Goal: Information Seeking & Learning: Check status

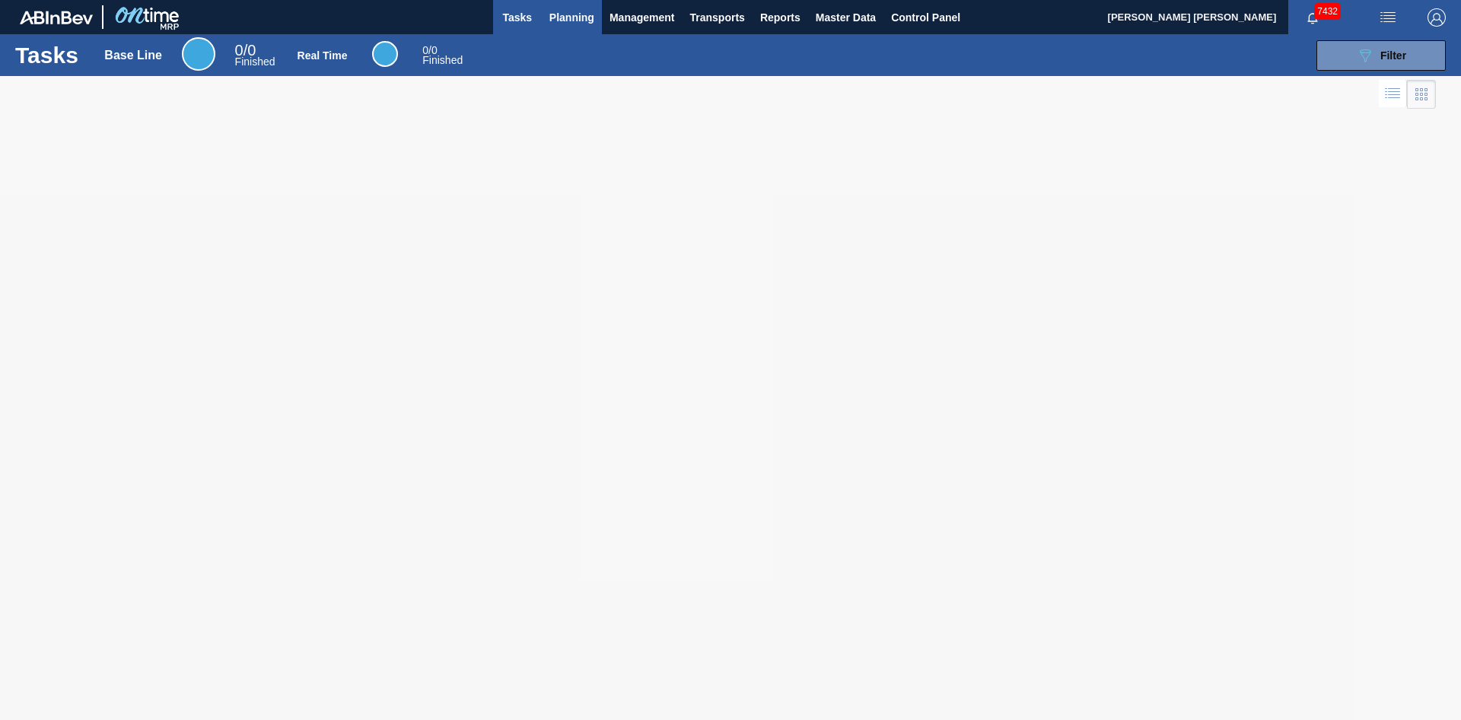
click at [582, 17] on span "Planning" at bounding box center [571, 17] width 45 height 18
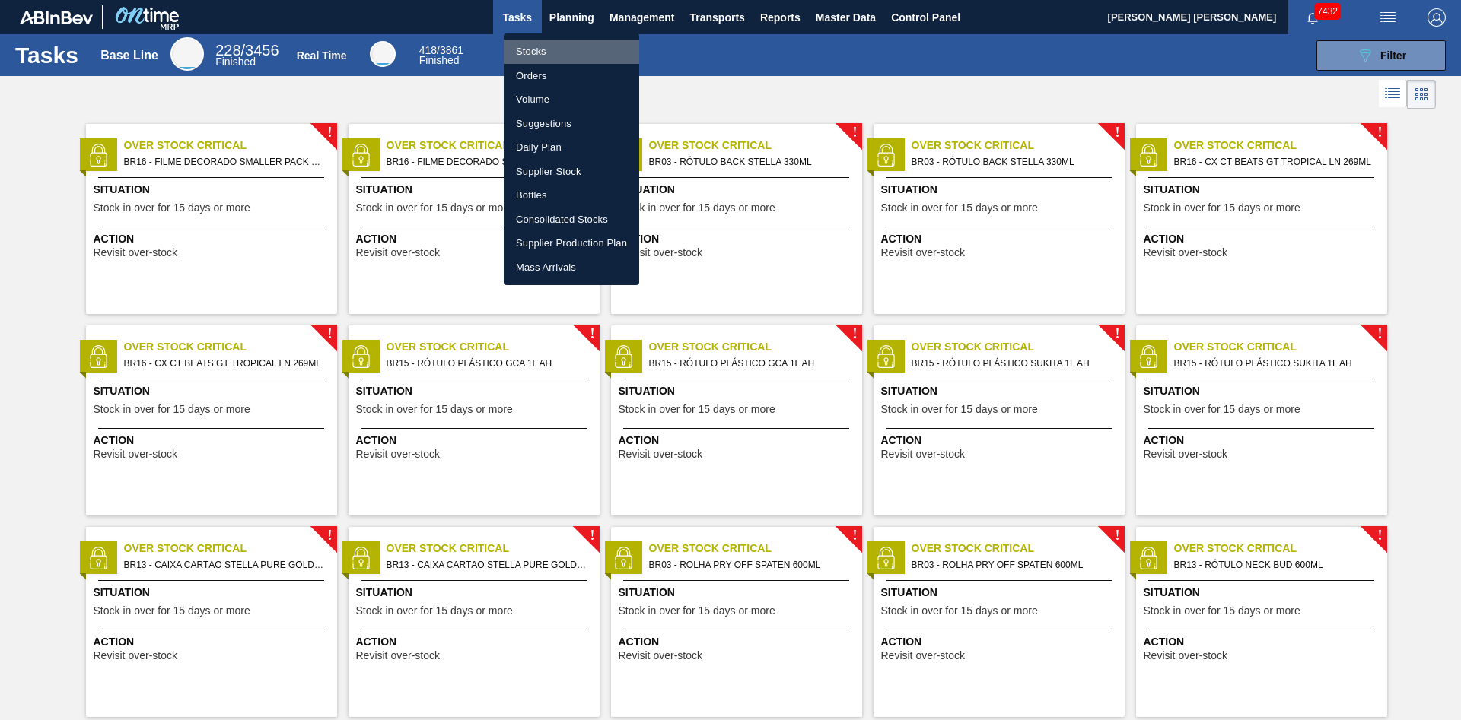
click at [565, 47] on li "Stocks" at bounding box center [571, 52] width 135 height 24
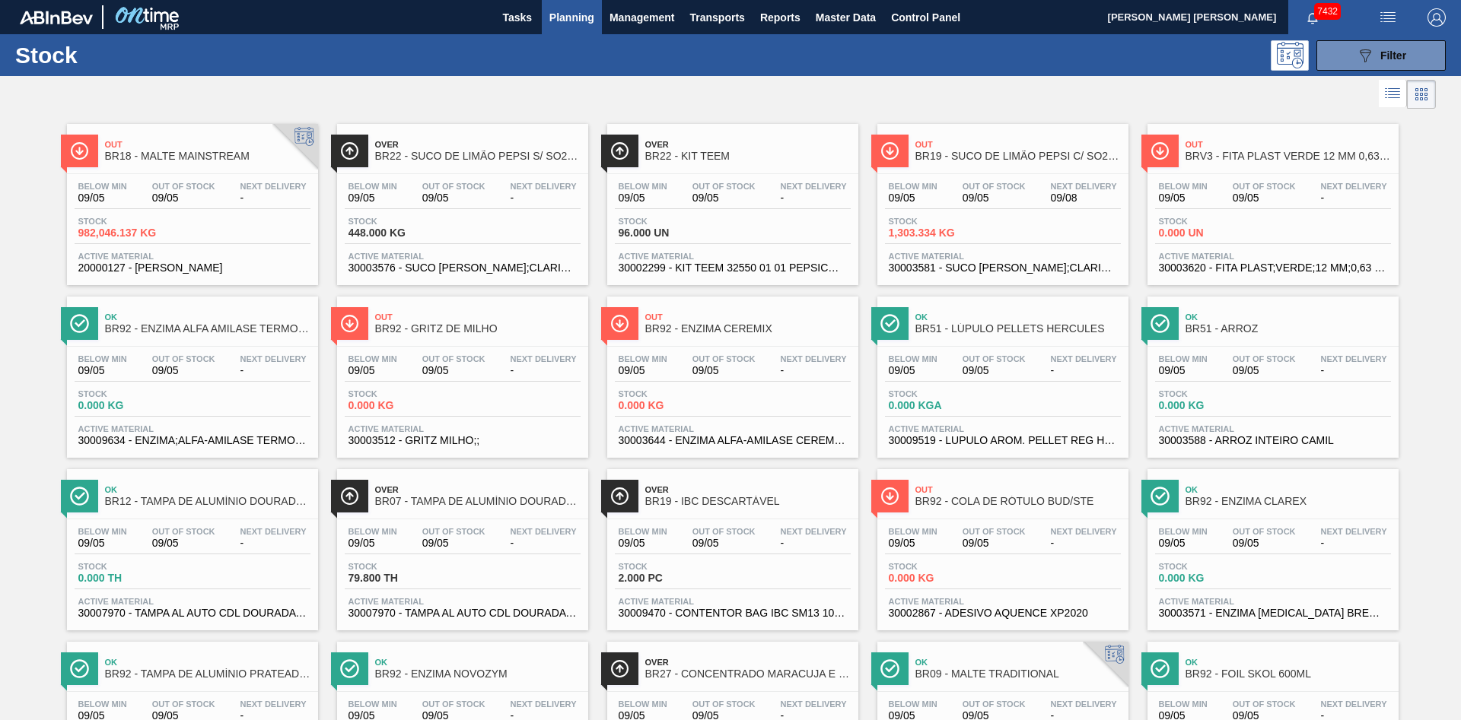
click at [236, 229] on div "Stock 982,046.137 KG" at bounding box center [193, 230] width 236 height 27
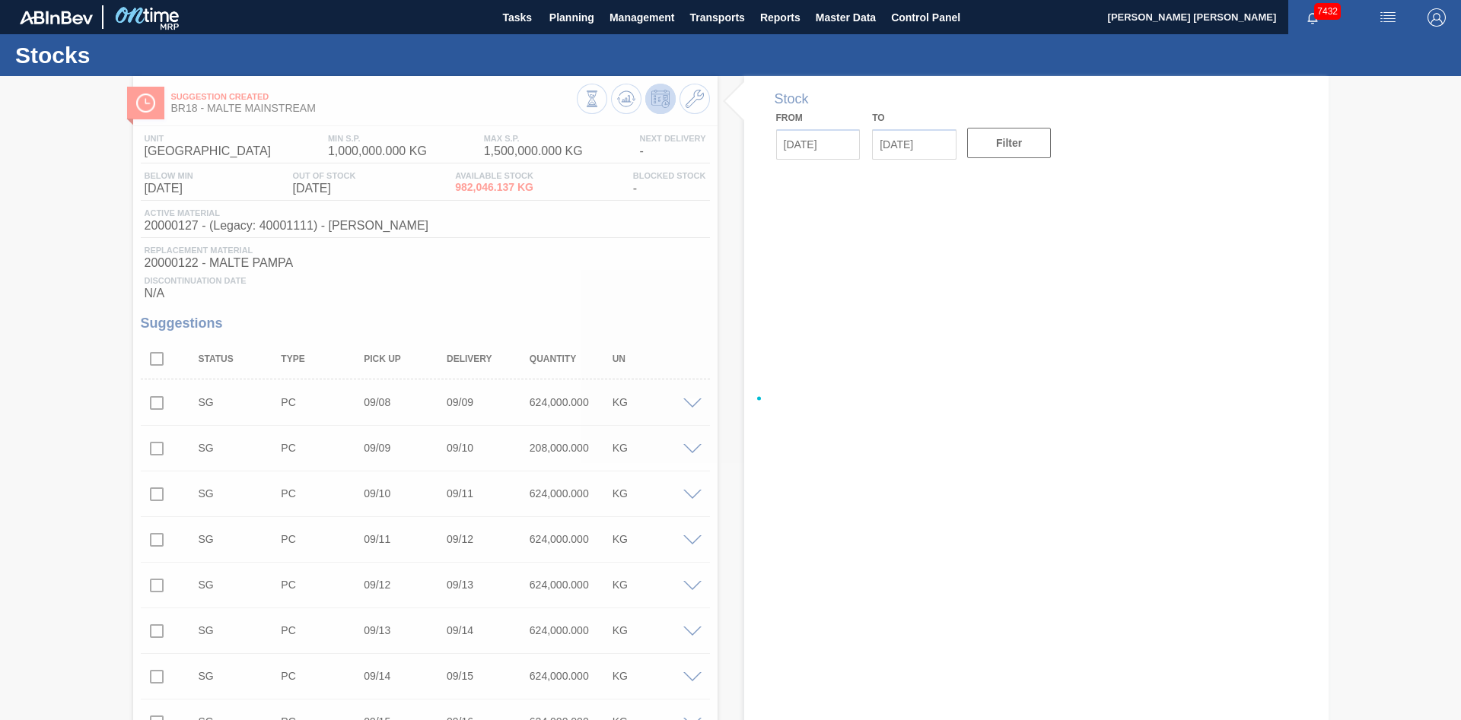
type input "[DATE]"
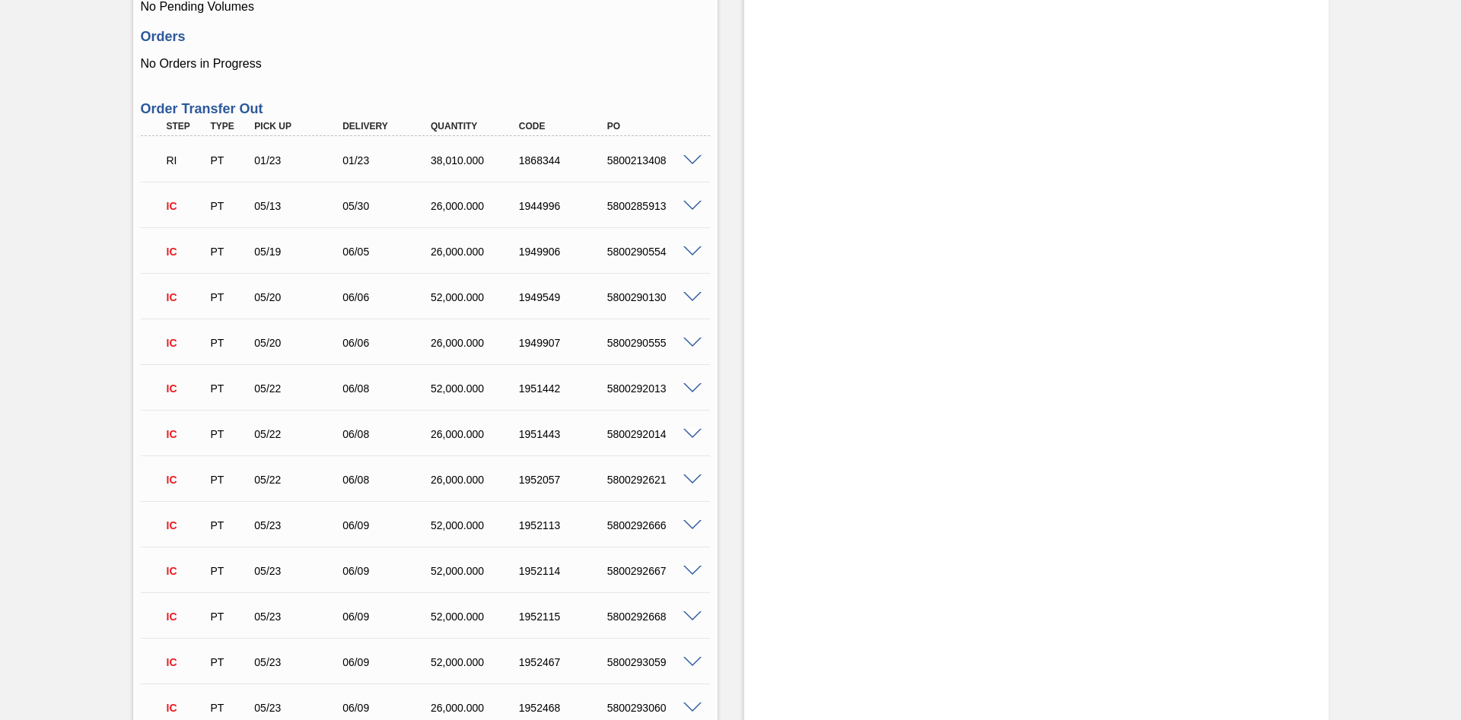
scroll to position [1127, 0]
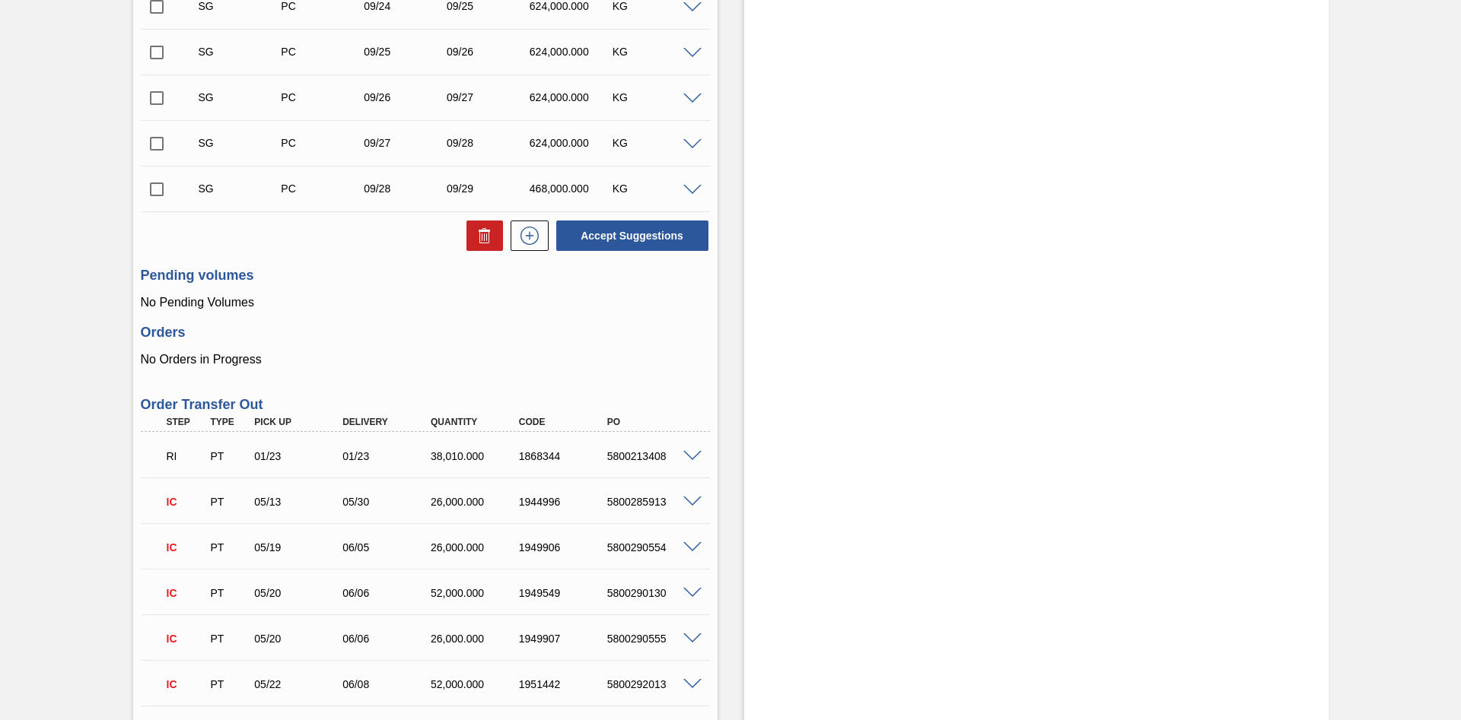
click at [216, 408] on h3 "Order Transfer Out" at bounding box center [425, 405] width 569 height 16
click at [351, 195] on div "PC" at bounding box center [323, 189] width 92 height 12
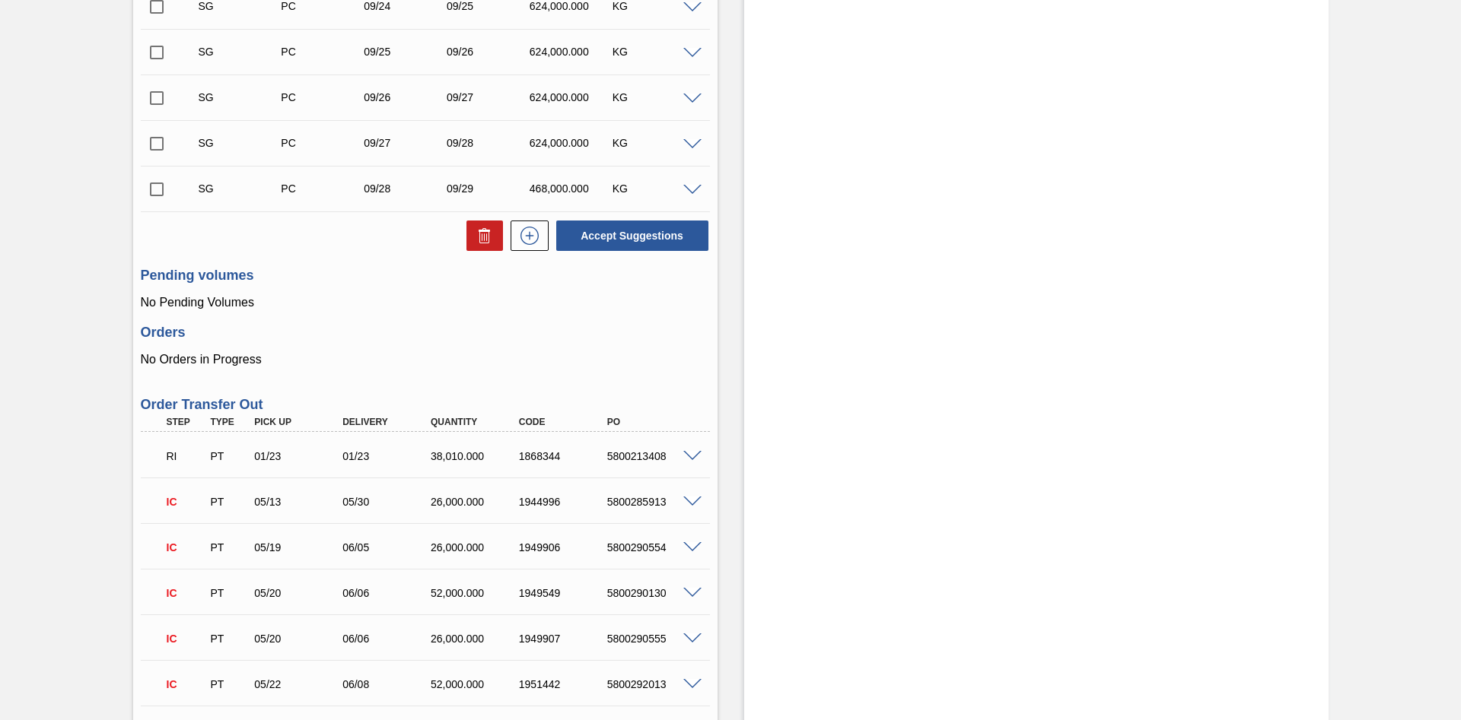
click at [692, 192] on span at bounding box center [692, 190] width 18 height 11
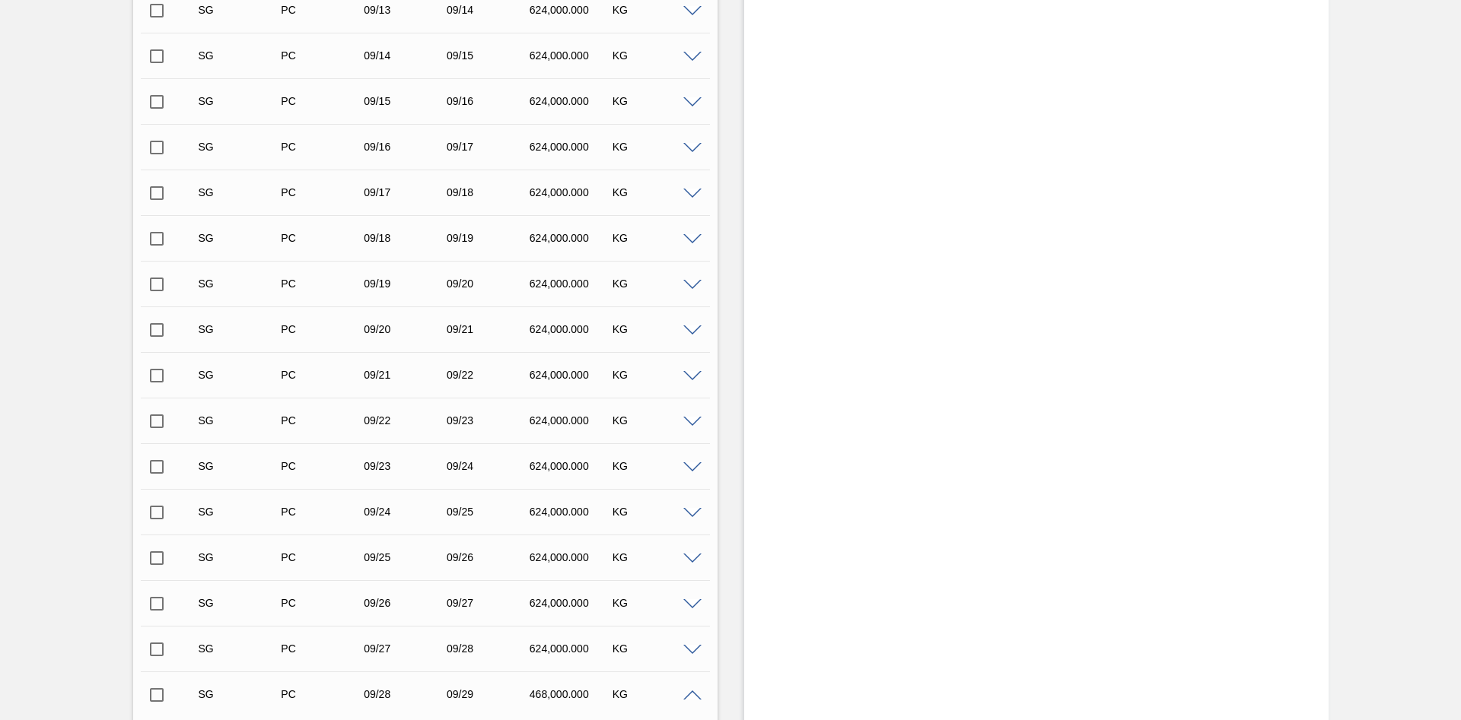
scroll to position [1086, 0]
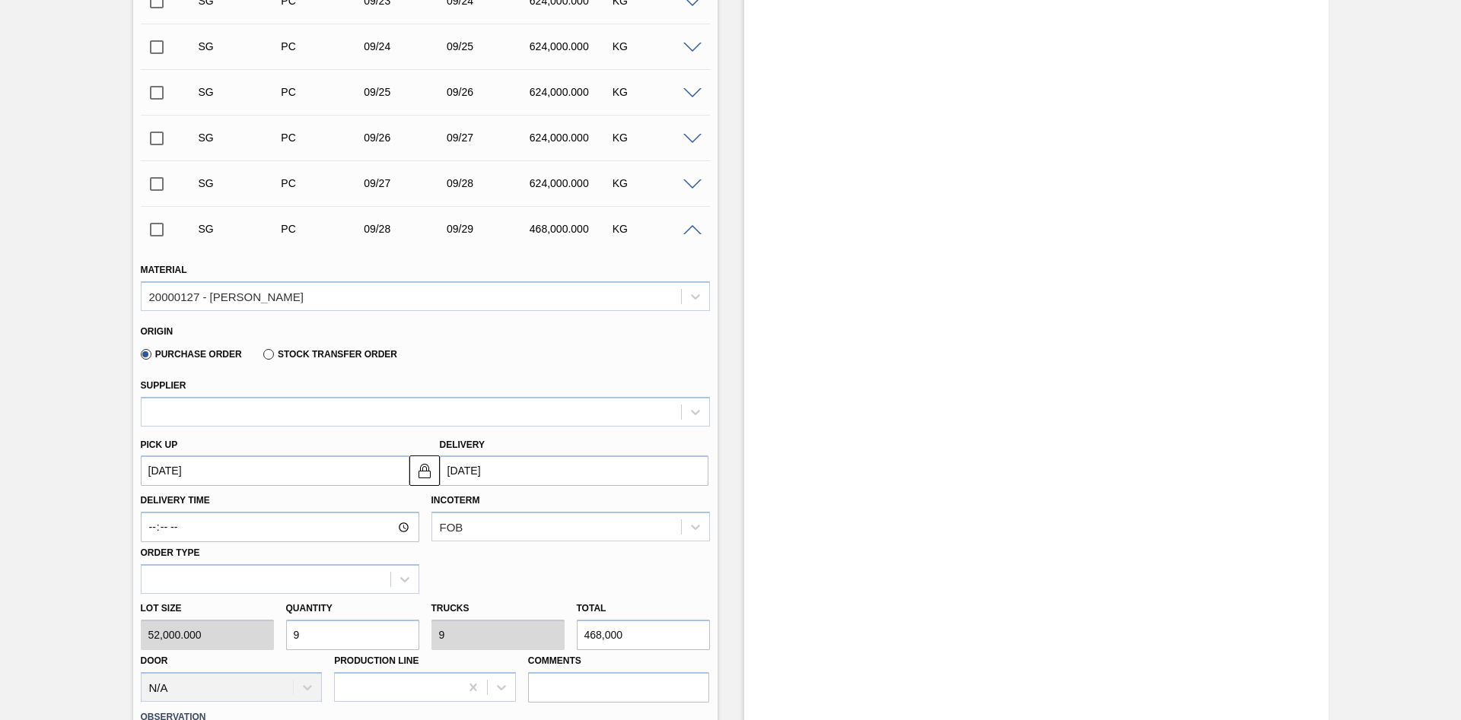
click at [691, 234] on span at bounding box center [692, 230] width 18 height 11
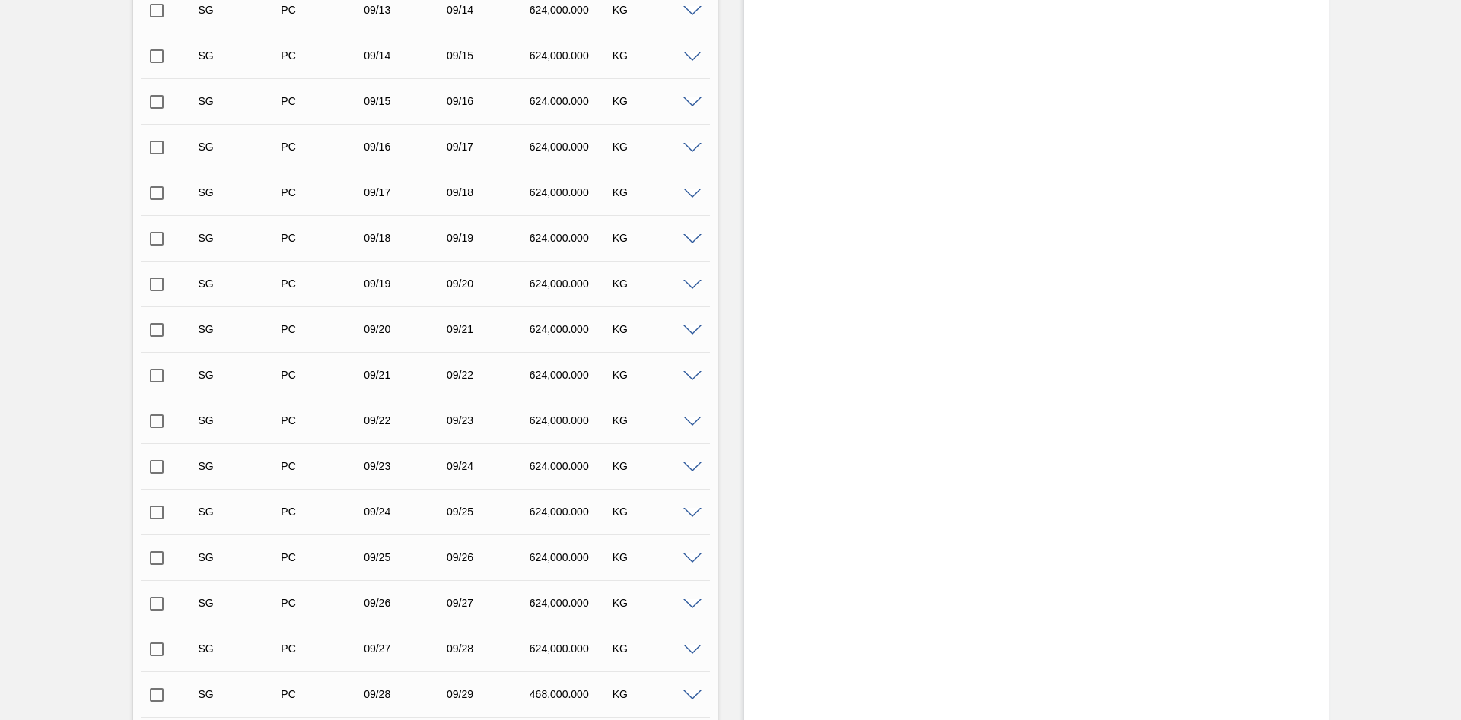
scroll to position [0, 0]
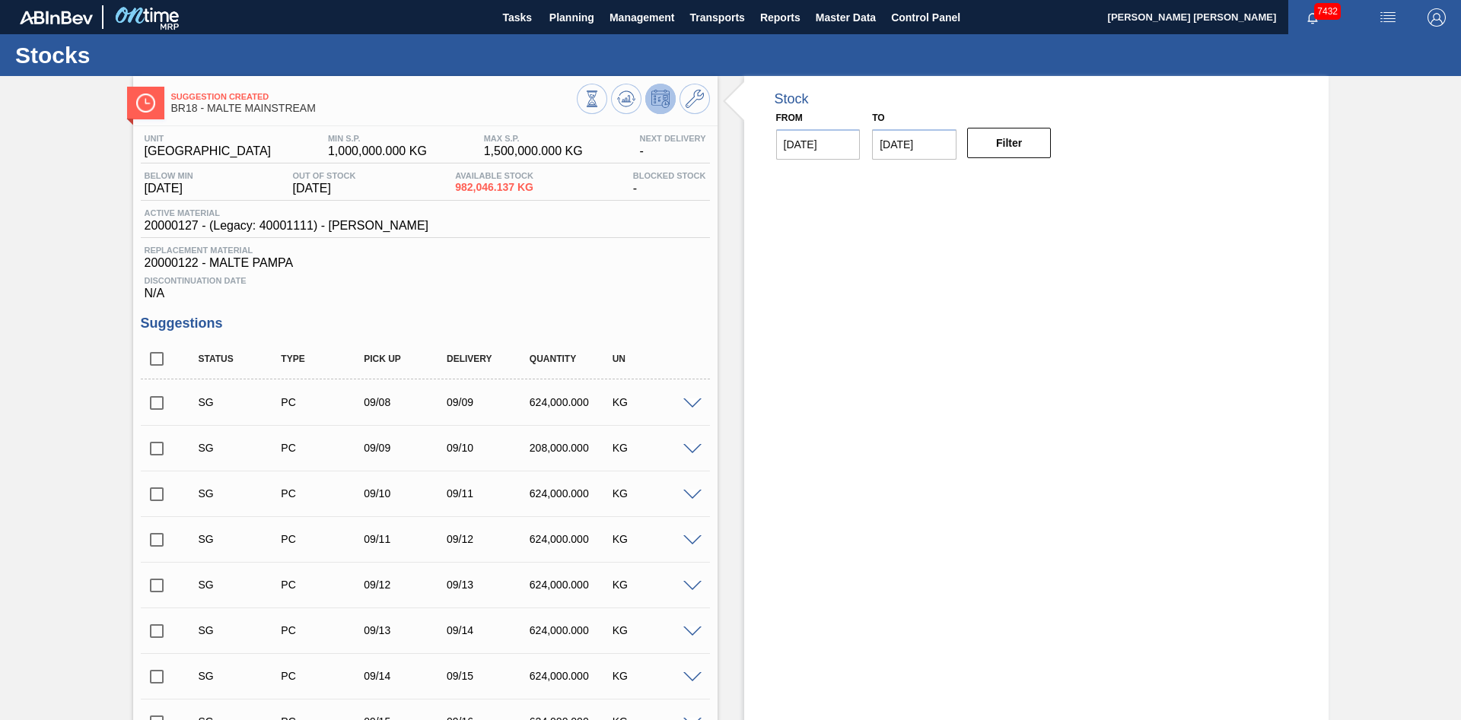
click at [695, 399] on div "SG PC 09/08 09/09 624,000.000 KG" at bounding box center [425, 402] width 569 height 38
click at [701, 409] on div at bounding box center [694, 402] width 30 height 11
click at [689, 402] on span at bounding box center [692, 404] width 18 height 11
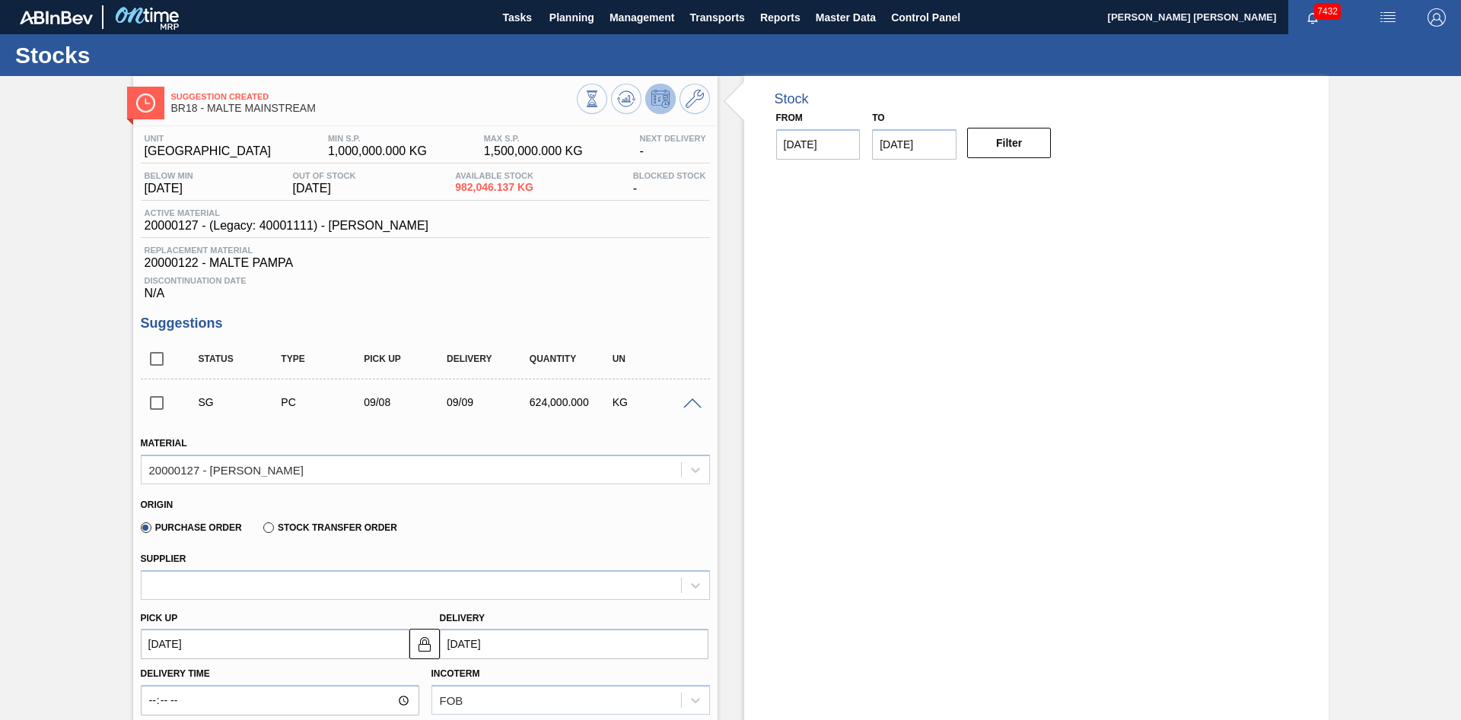
click at [693, 405] on span at bounding box center [692, 404] width 18 height 11
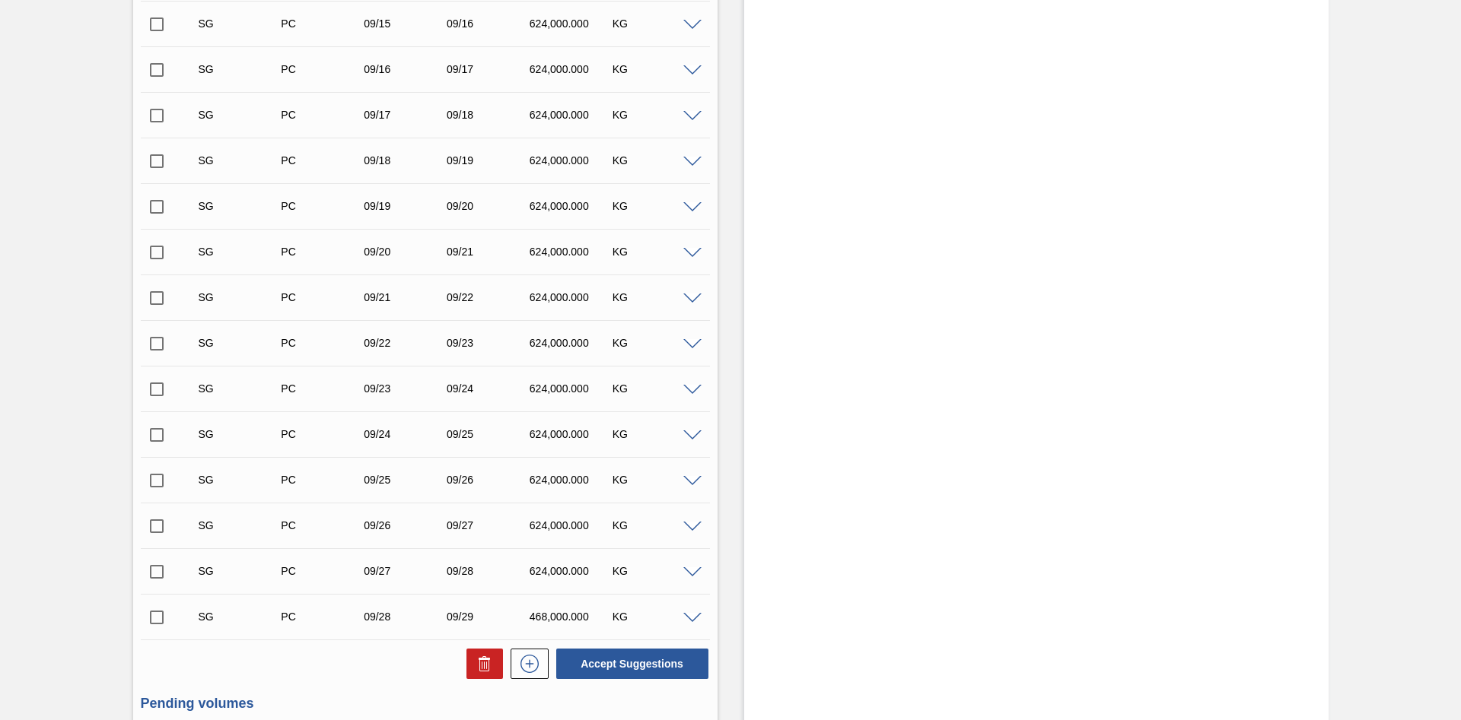
scroll to position [1397, 0]
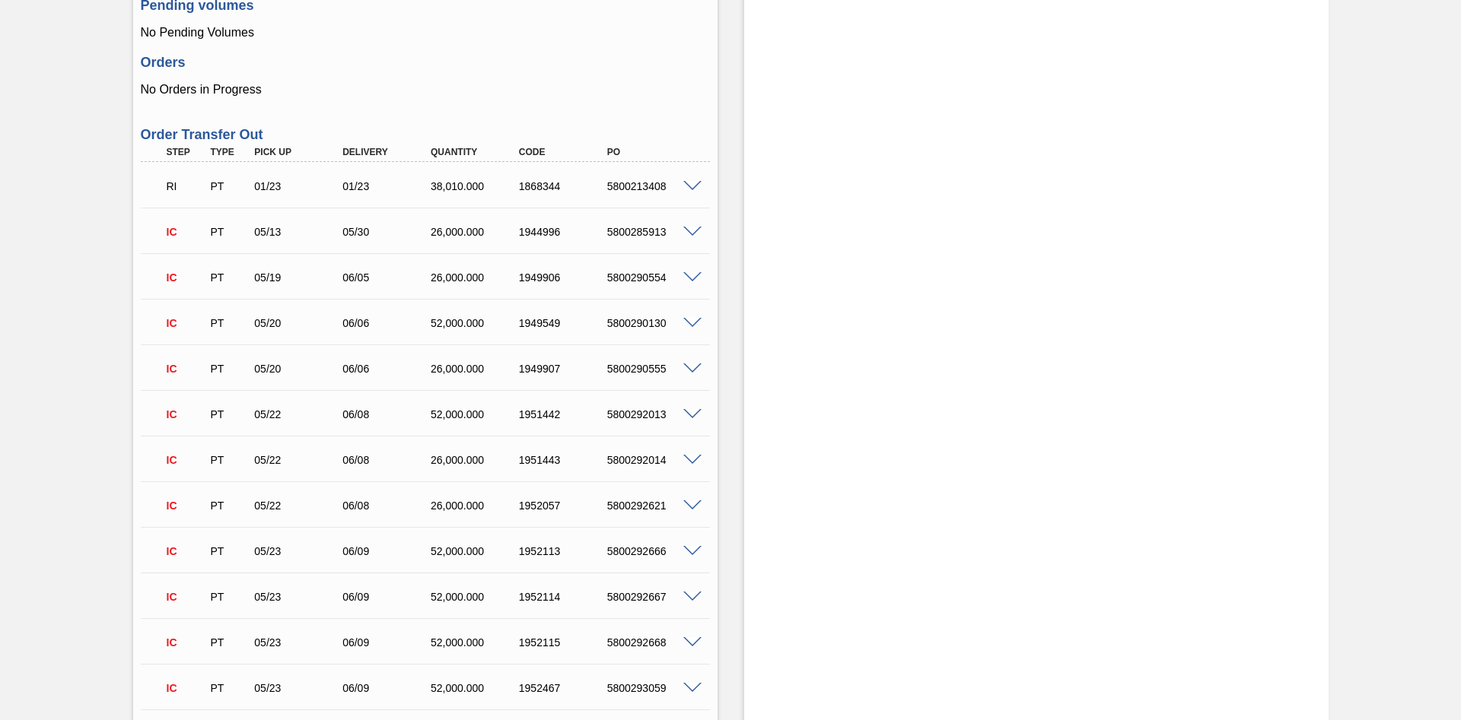
click at [698, 410] on div "IC PT 05/22 06/08 52,000.000 1951442 5800292013" at bounding box center [425, 413] width 569 height 38
click at [699, 415] on span at bounding box center [692, 414] width 18 height 11
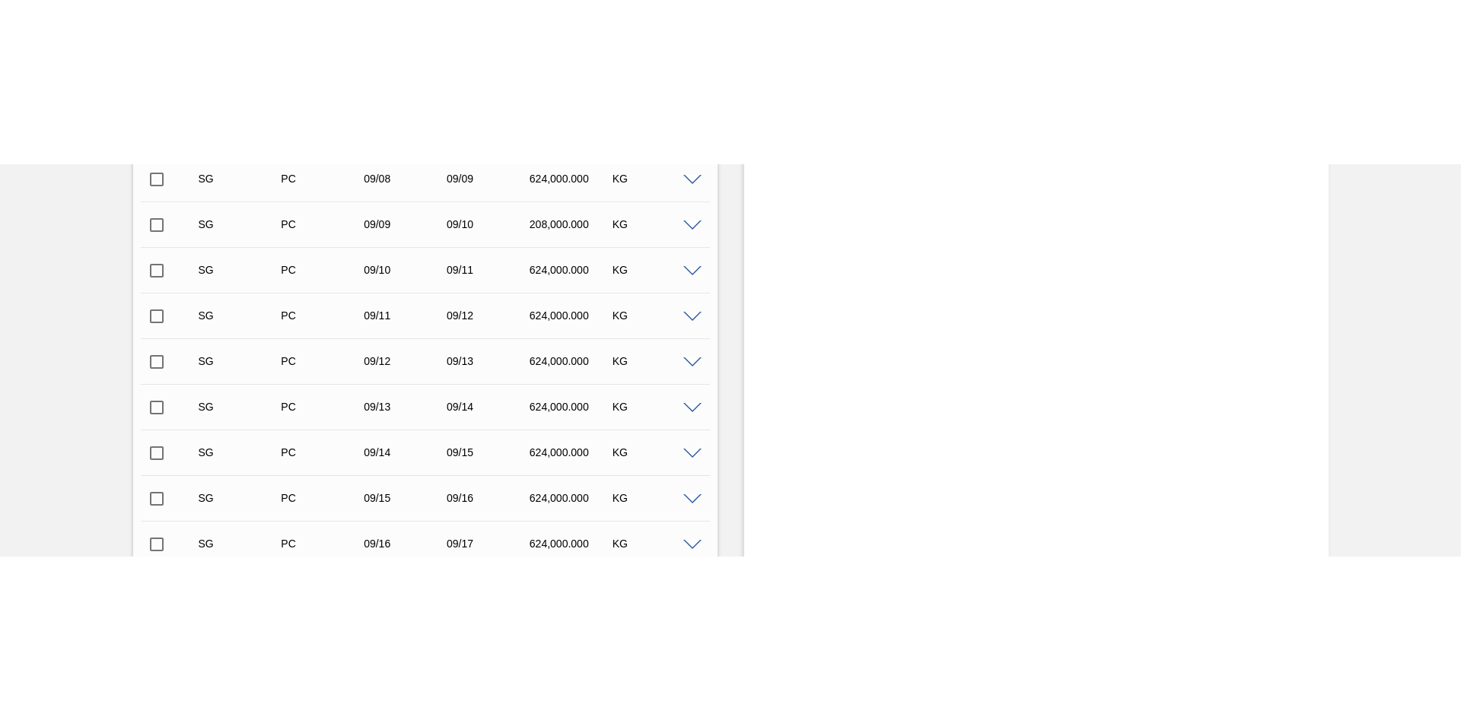
scroll to position [0, 0]
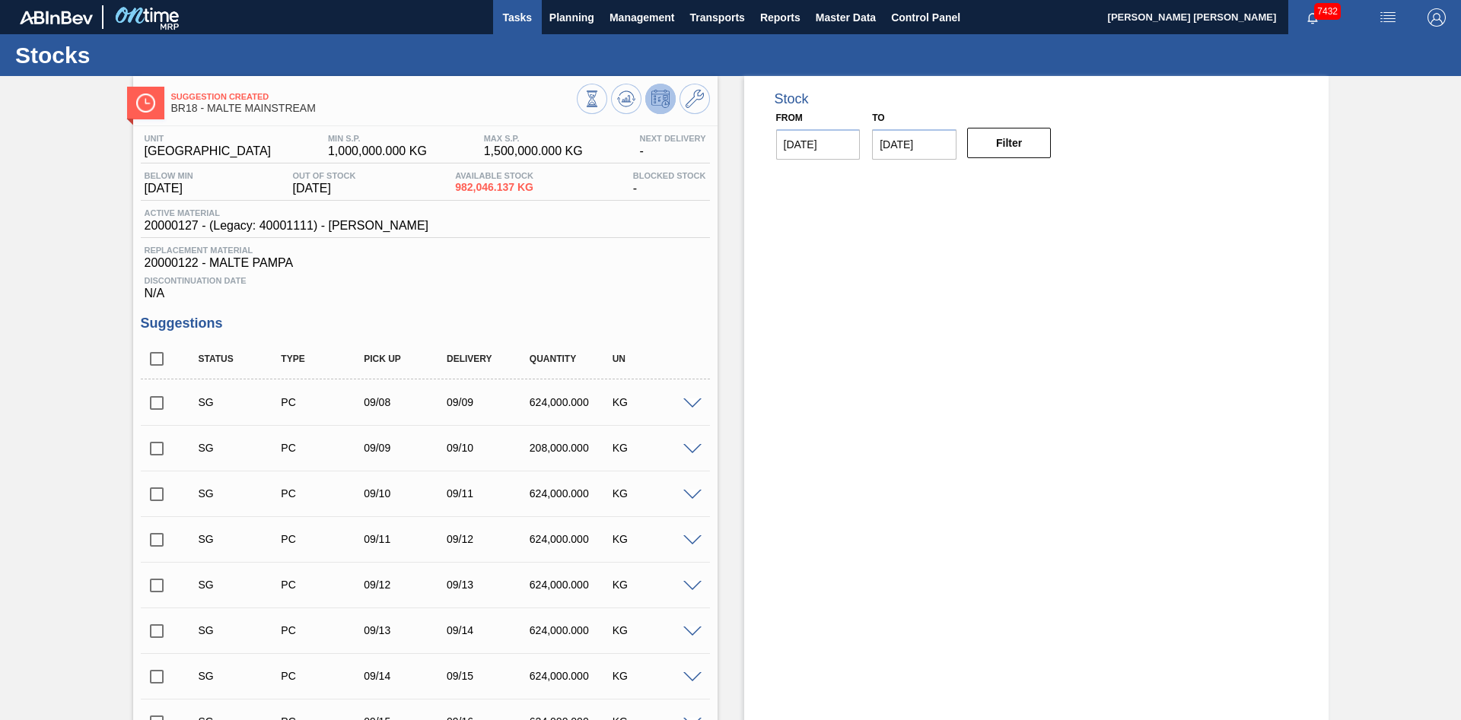
click at [525, 15] on span "Tasks" at bounding box center [517, 17] width 33 height 18
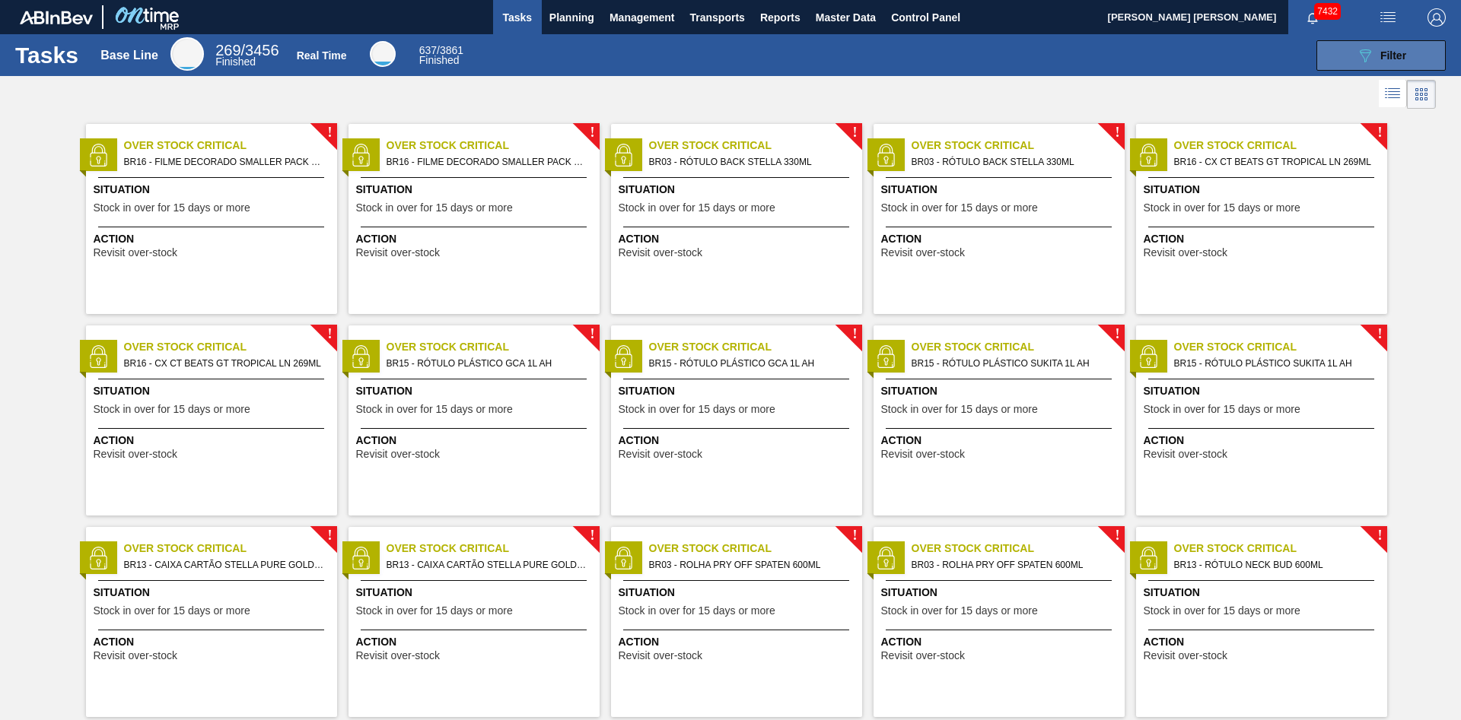
click at [1391, 53] on span "Filter" at bounding box center [1393, 55] width 26 height 12
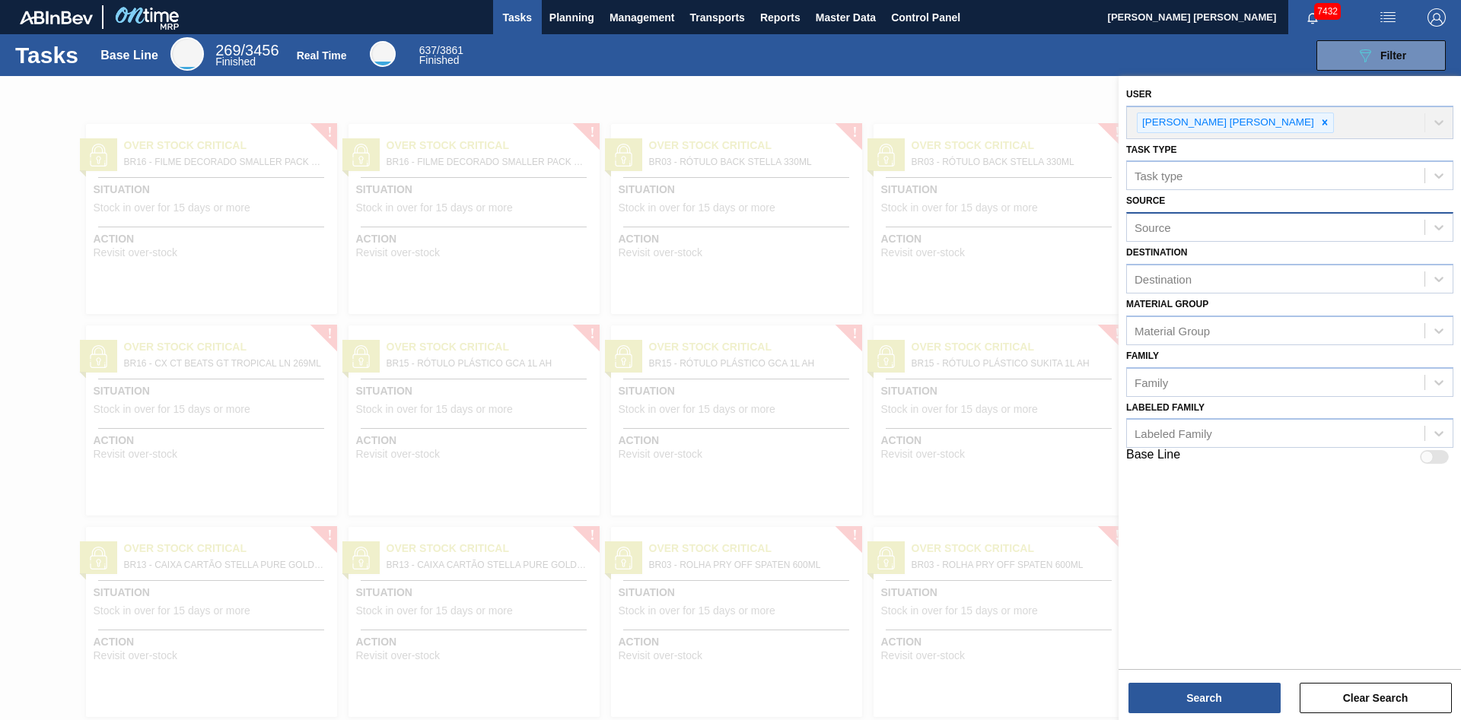
click at [1262, 228] on div "Source" at bounding box center [1275, 228] width 297 height 22
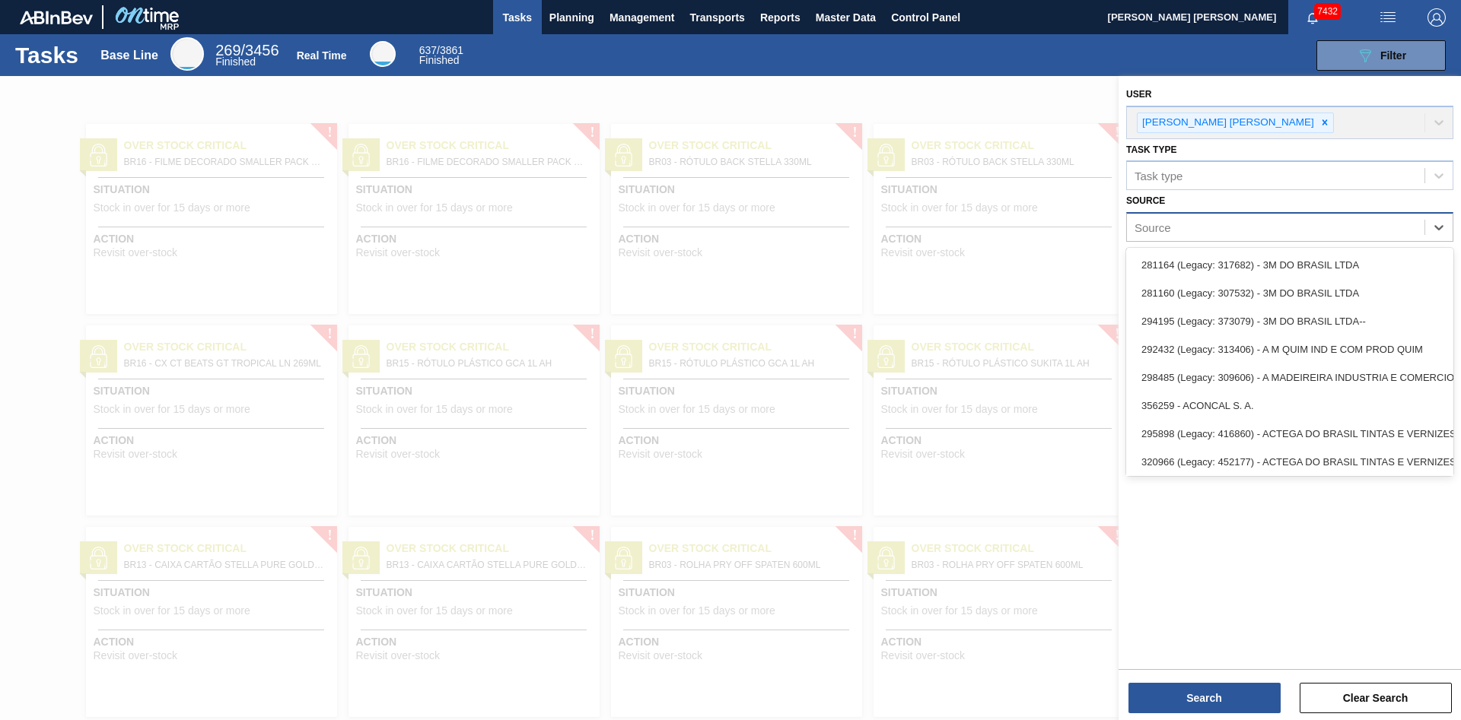
click at [1262, 220] on div "Source" at bounding box center [1275, 228] width 297 height 22
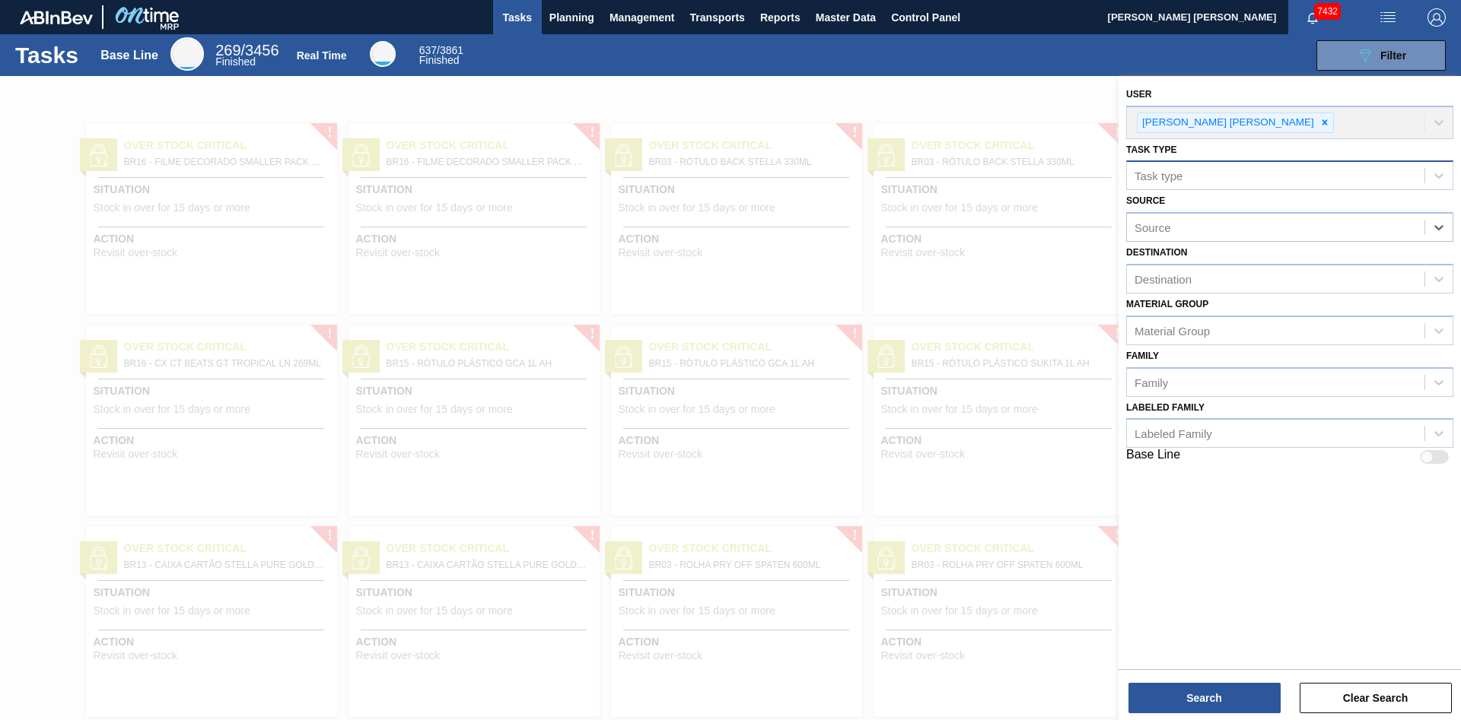
click at [1263, 180] on div "Task type" at bounding box center [1275, 176] width 297 height 22
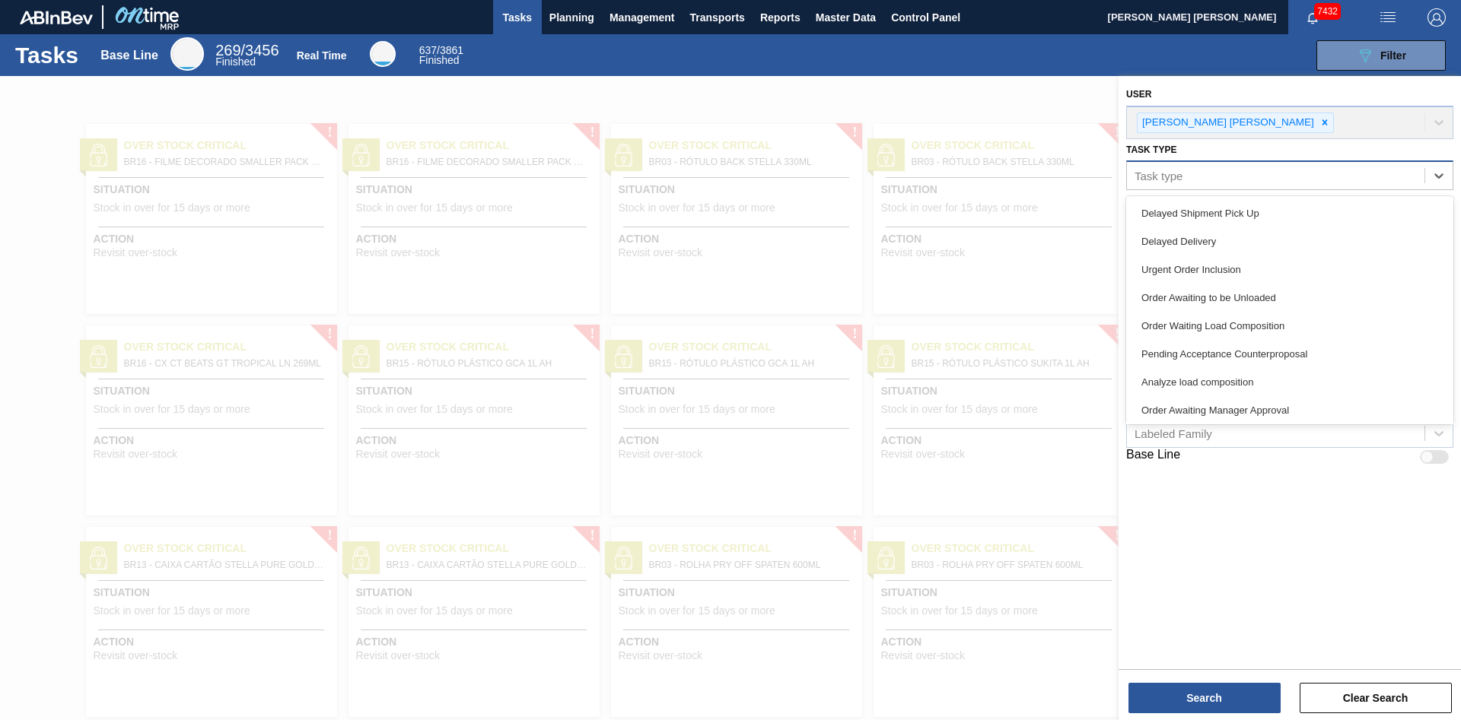
click at [1263, 180] on div "Task type" at bounding box center [1275, 176] width 297 height 22
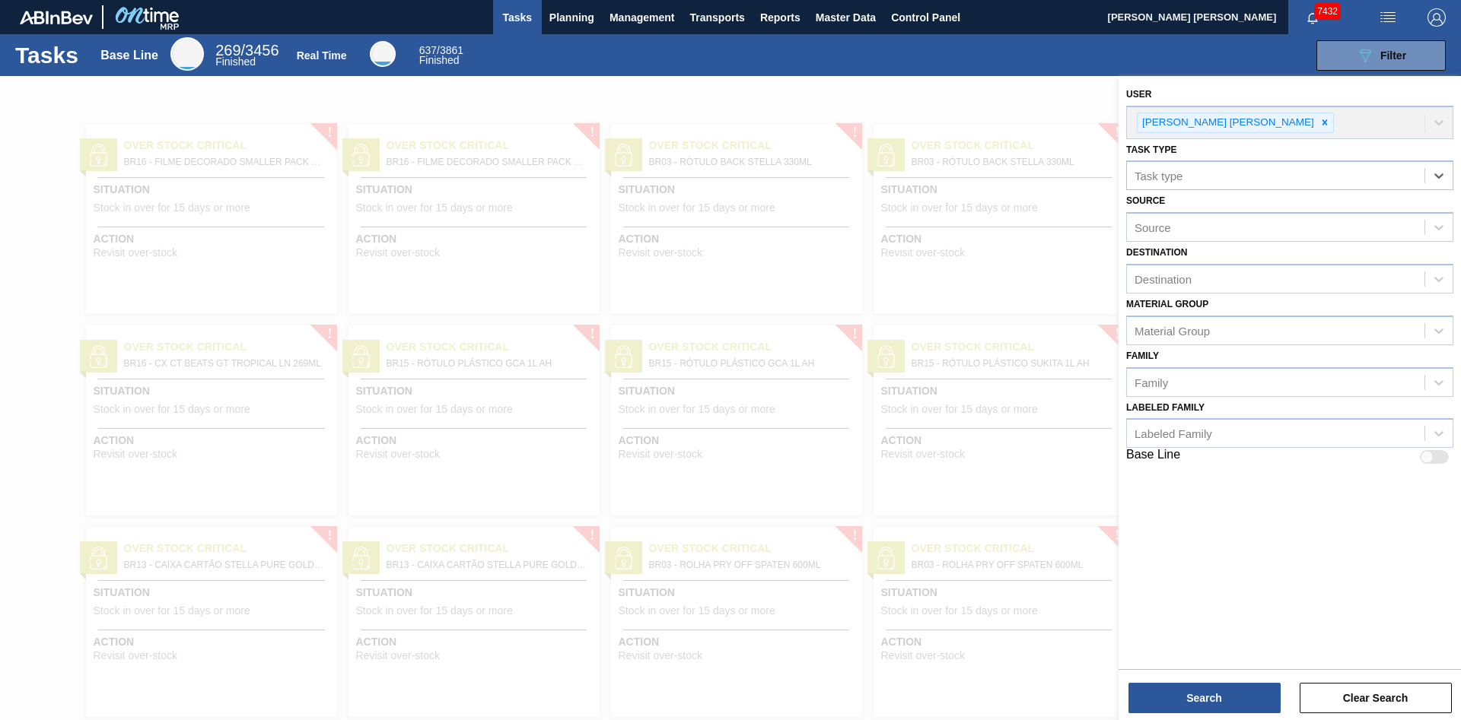
click at [991, 109] on div at bounding box center [730, 436] width 1461 height 720
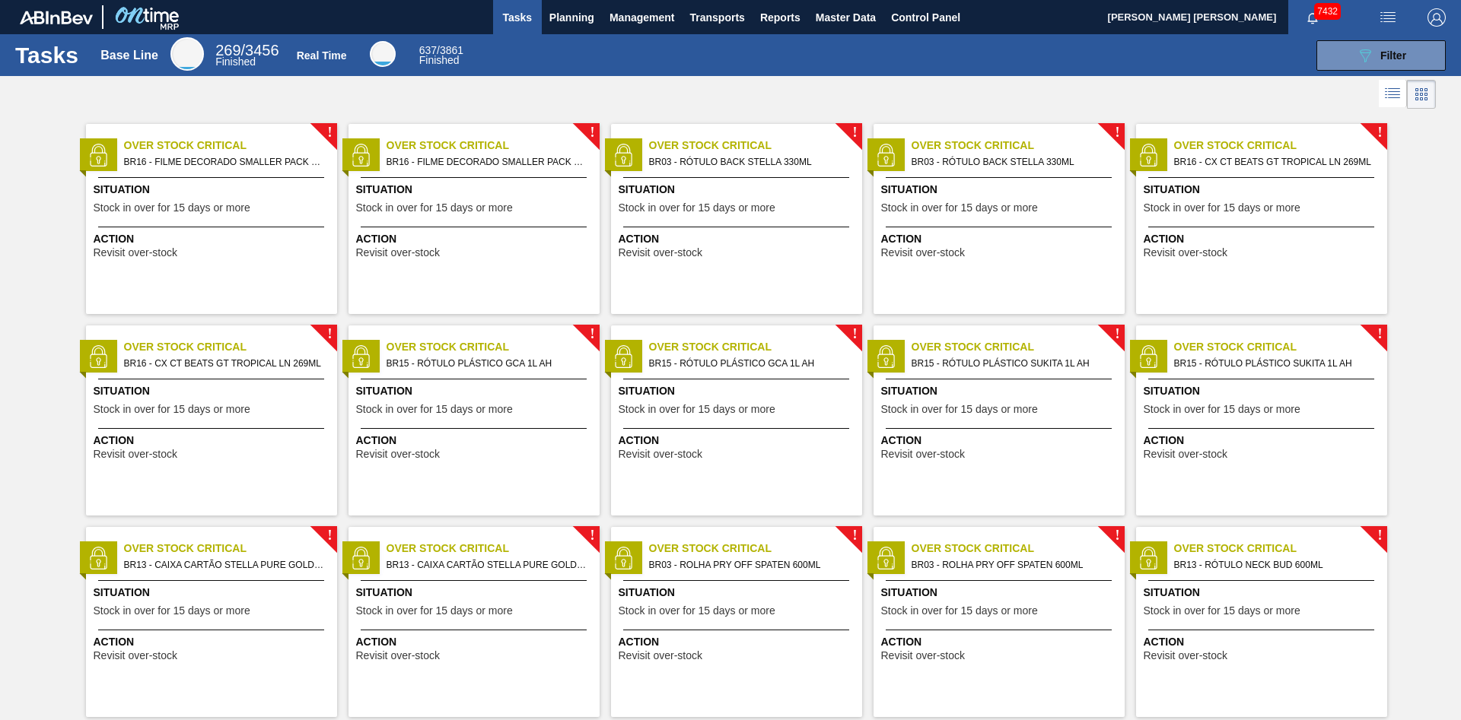
click at [1290, 165] on span "BR16 - CX CT BEATS GT TROPICAL LN 269ML" at bounding box center [1274, 162] width 201 height 17
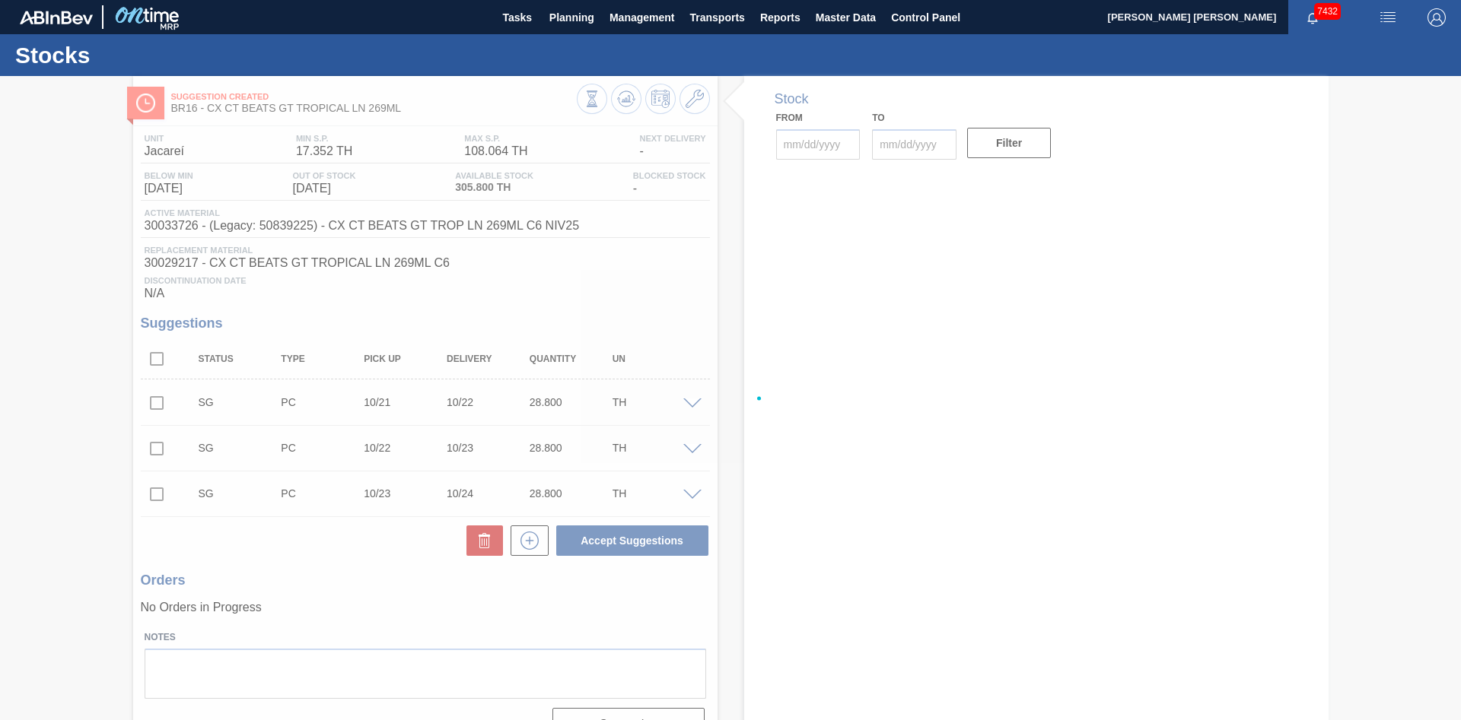
type input "[DATE]"
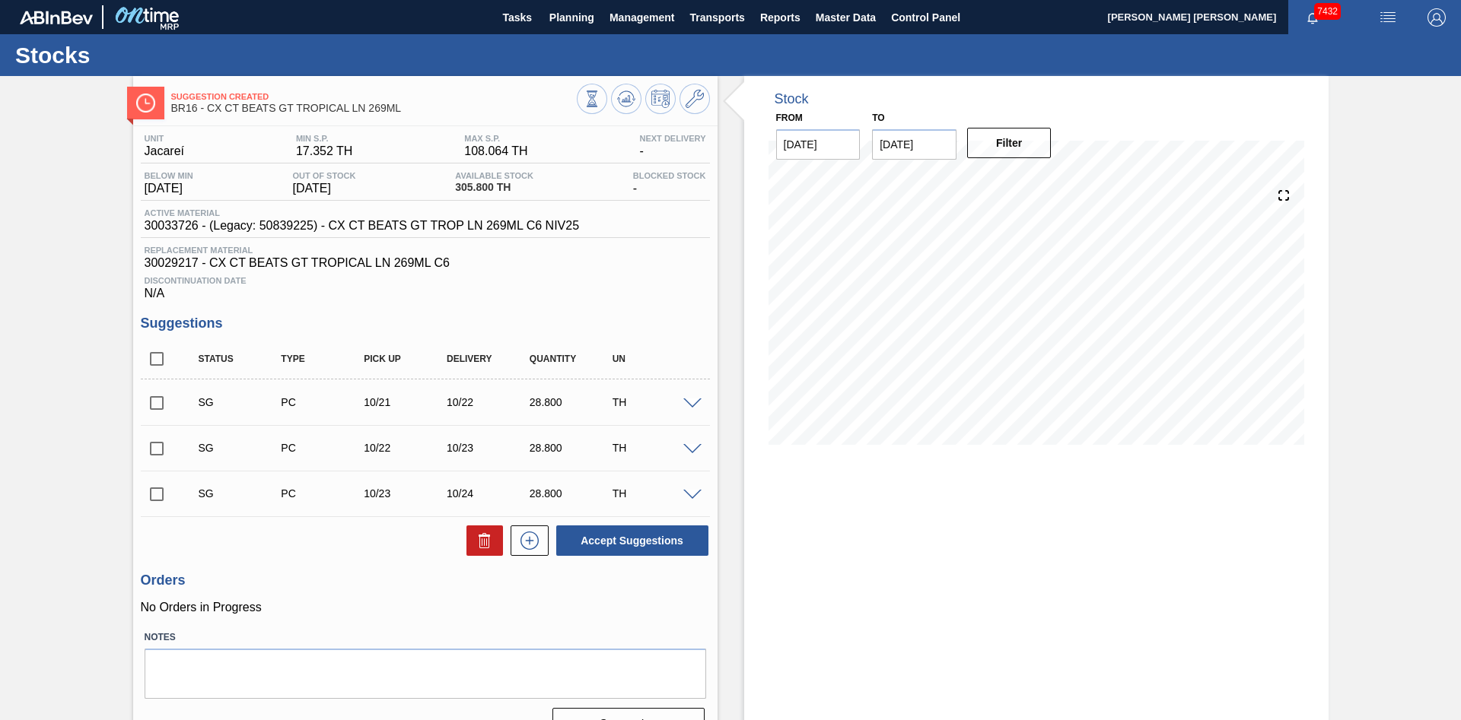
click at [73, 228] on div "Suggestion Created BR16 - CX CT BEATS GT TROPICAL LN 269ML Unit Jacareí MIN S.P…" at bounding box center [730, 414] width 1461 height 676
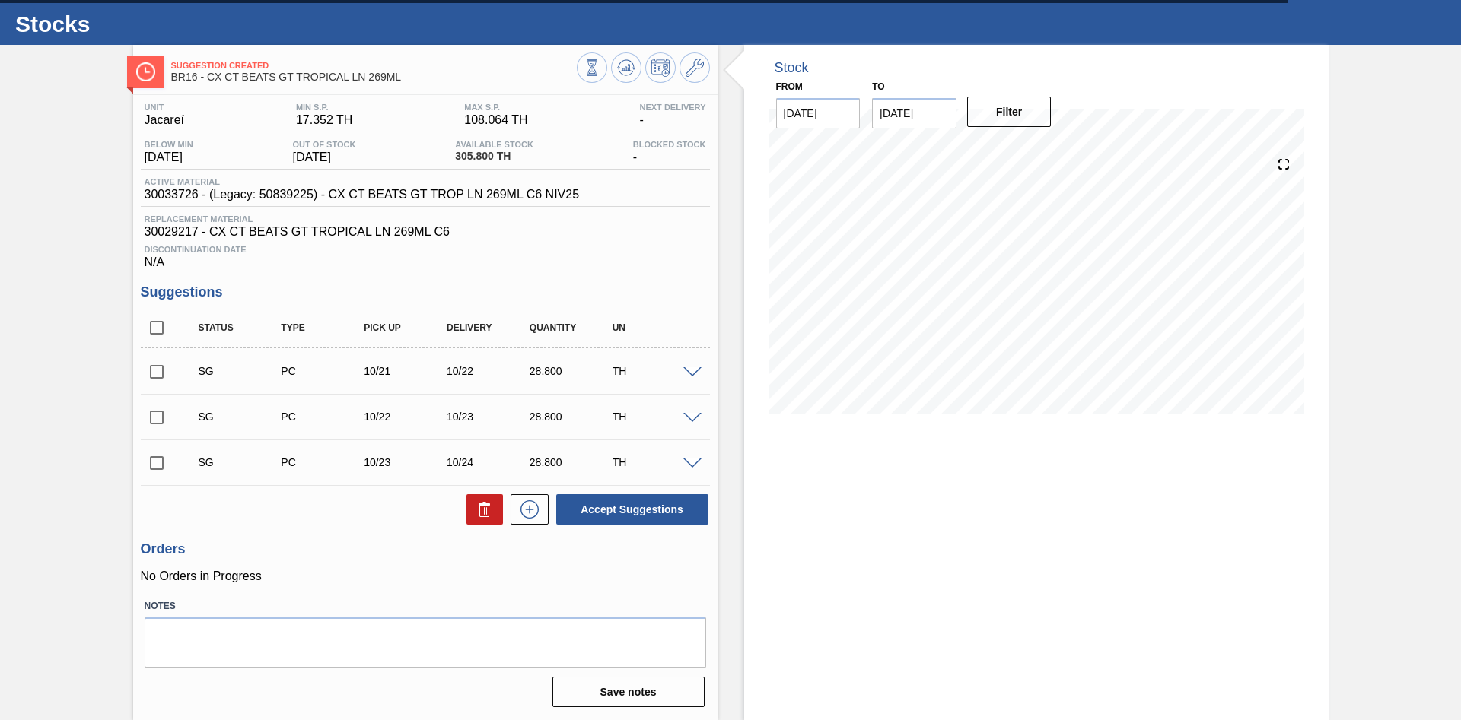
click at [698, 371] on span at bounding box center [692, 372] width 18 height 11
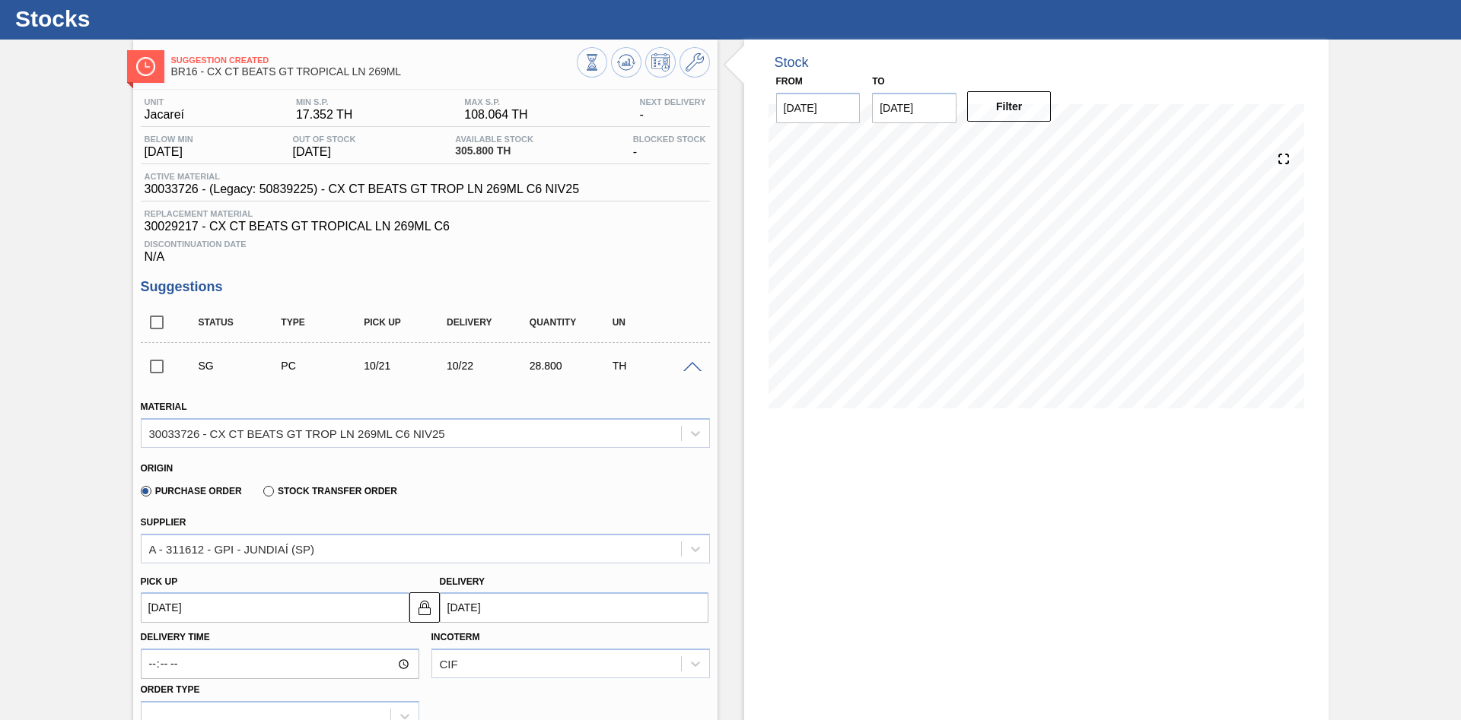
click at [698, 371] on span at bounding box center [692, 367] width 18 height 11
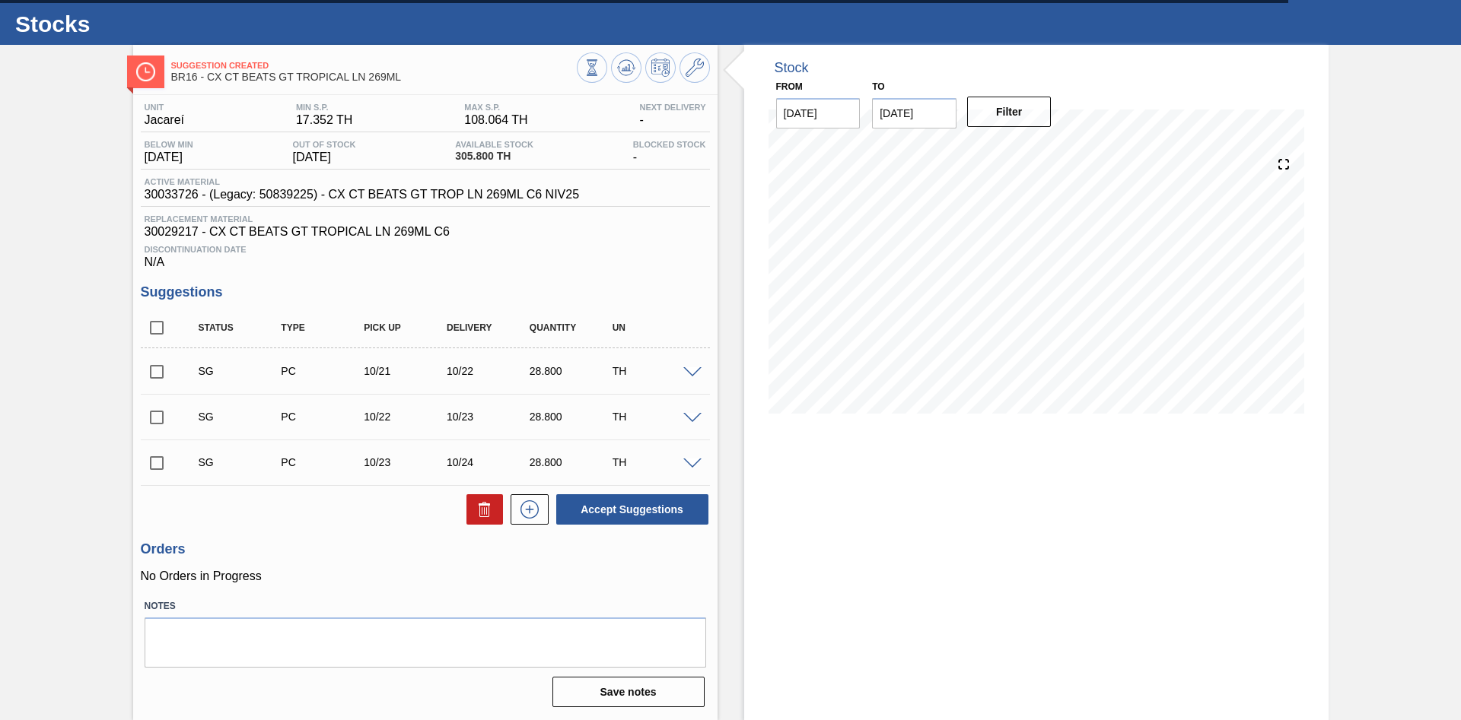
click at [689, 415] on span at bounding box center [692, 418] width 18 height 11
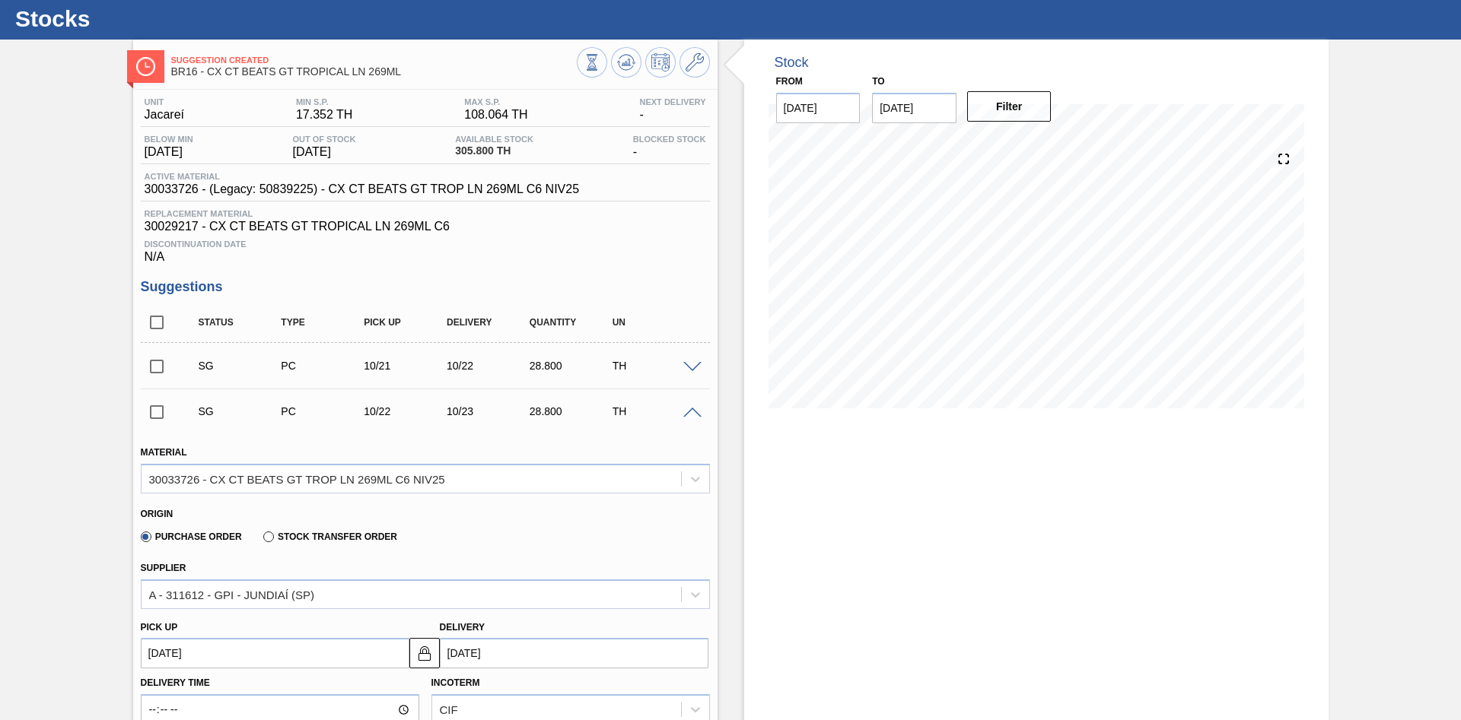
click at [689, 415] on span at bounding box center [692, 413] width 18 height 11
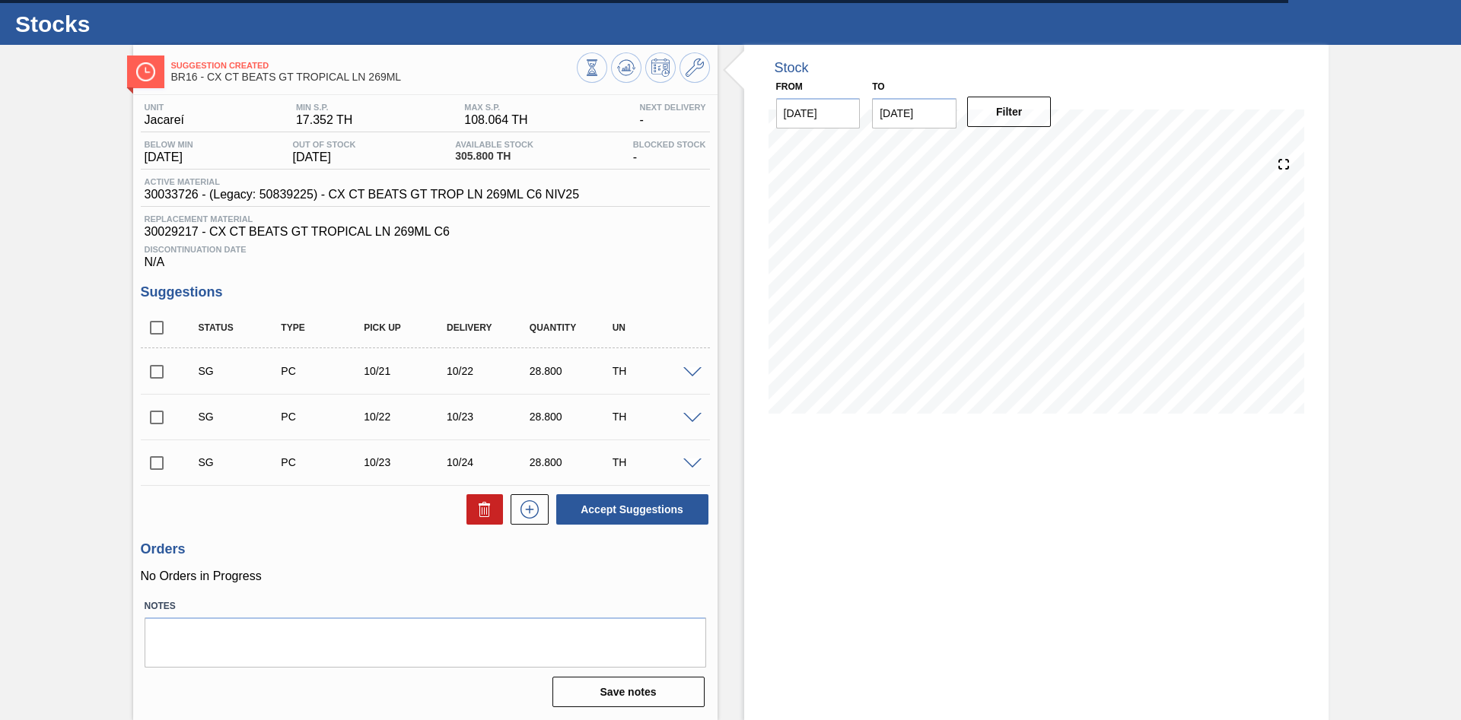
click at [696, 466] on span at bounding box center [692, 464] width 18 height 11
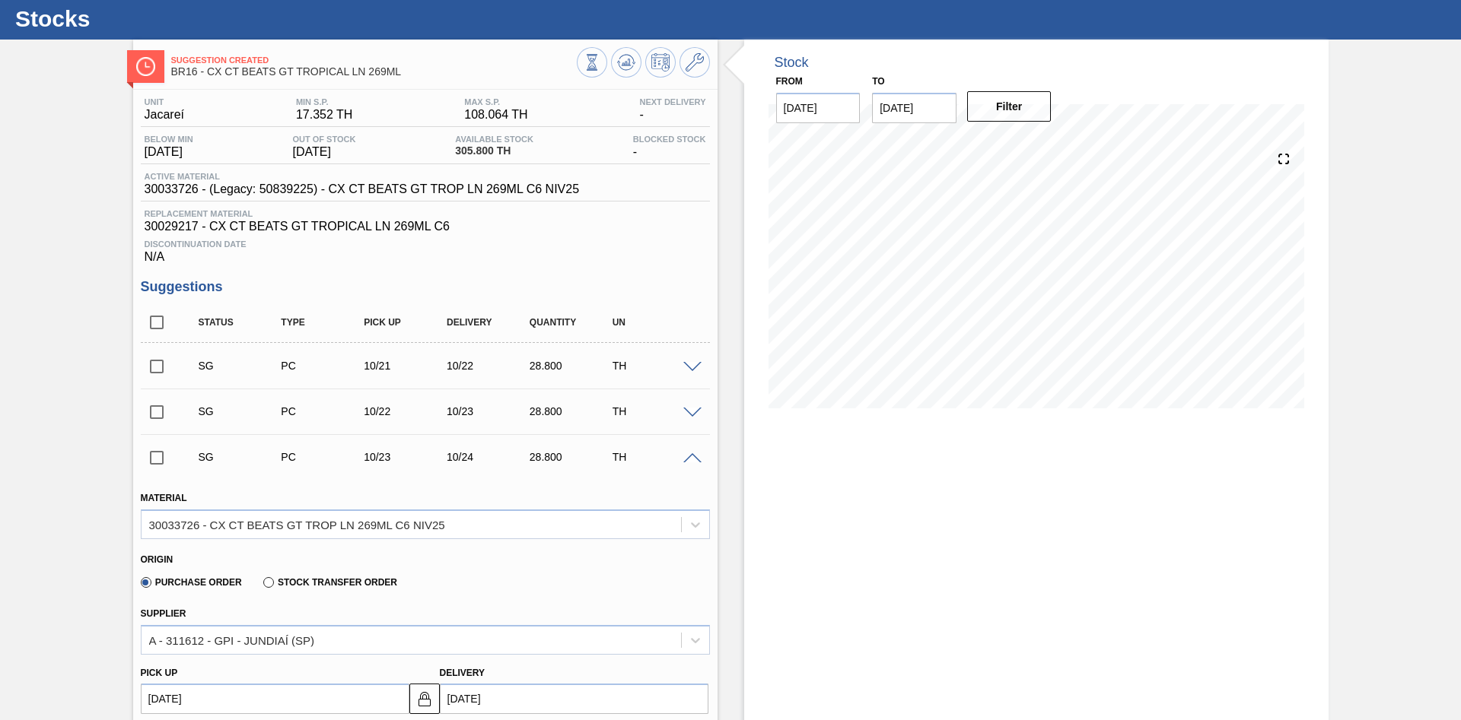
click at [696, 465] on span at bounding box center [692, 458] width 18 height 11
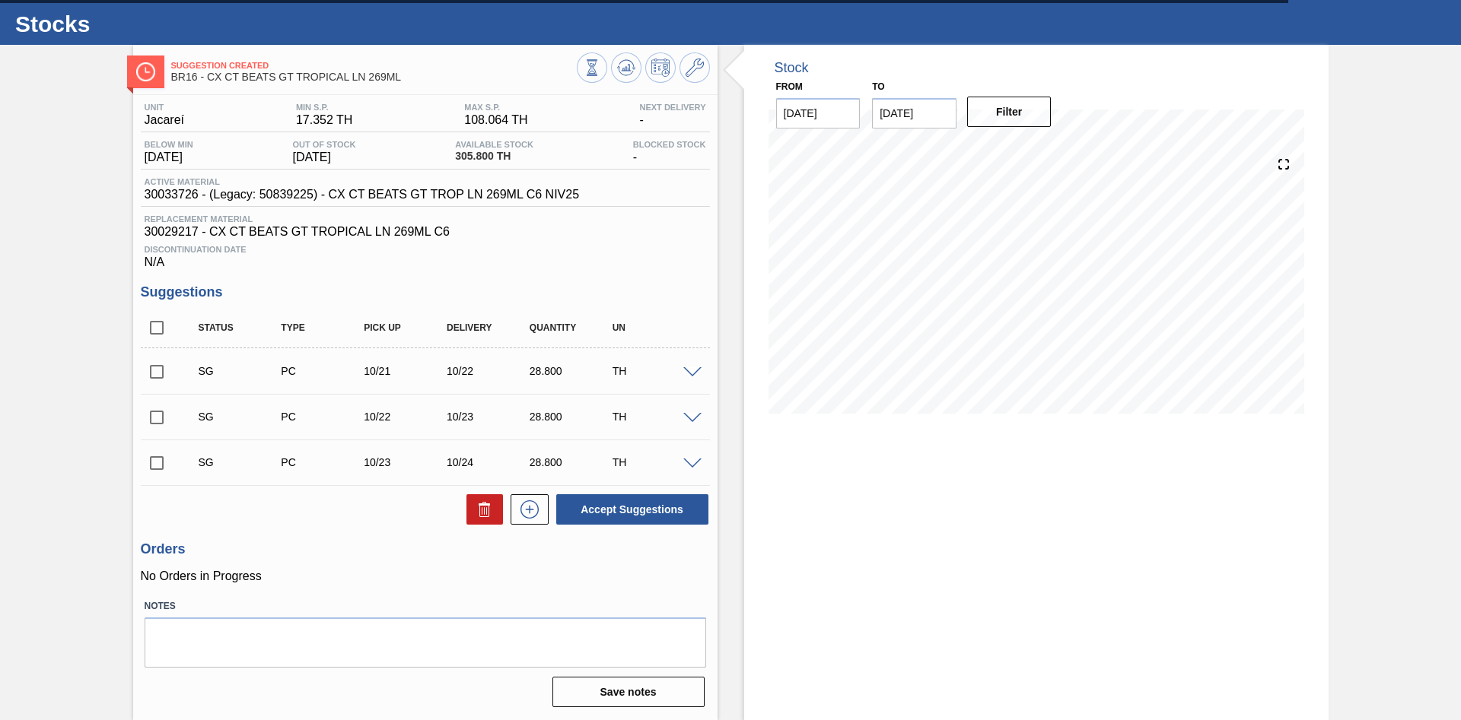
click at [696, 466] on span at bounding box center [692, 464] width 18 height 11
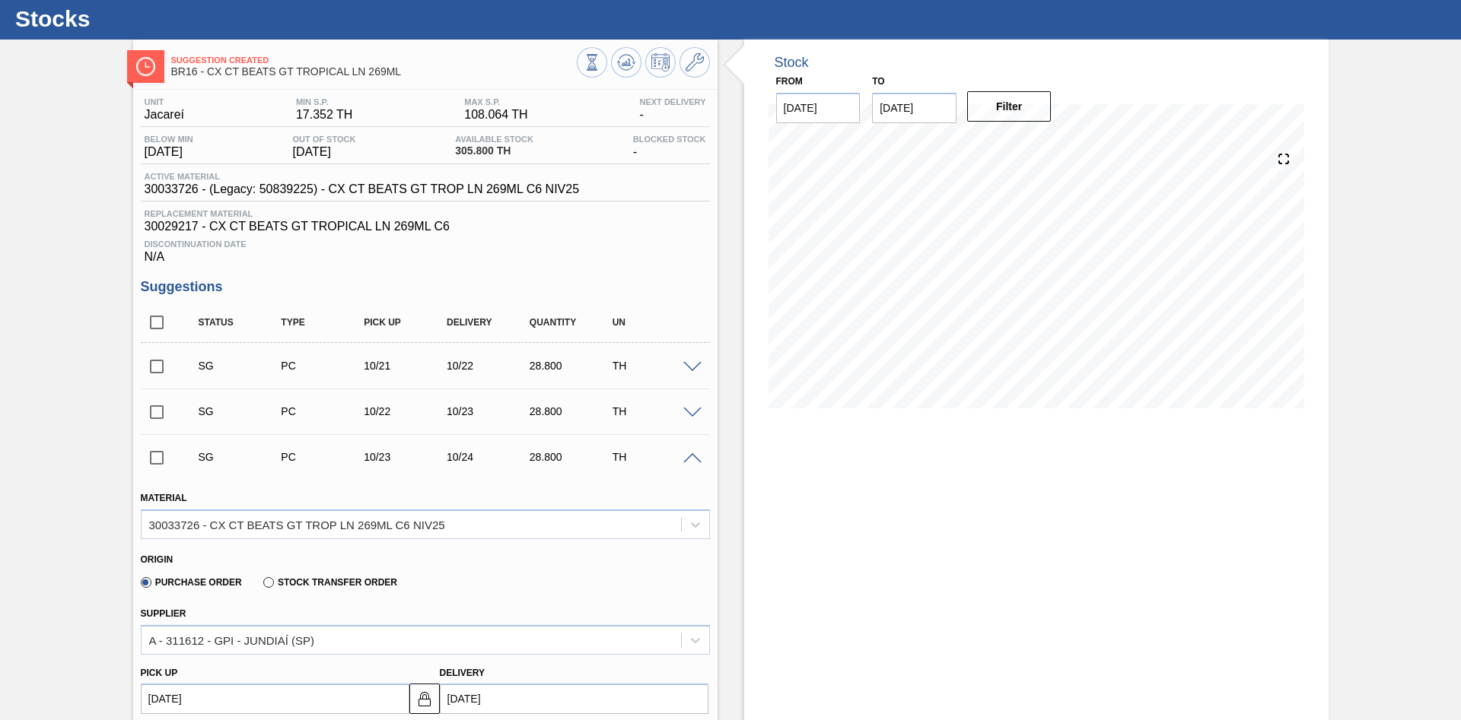
click at [696, 465] on span at bounding box center [692, 458] width 18 height 11
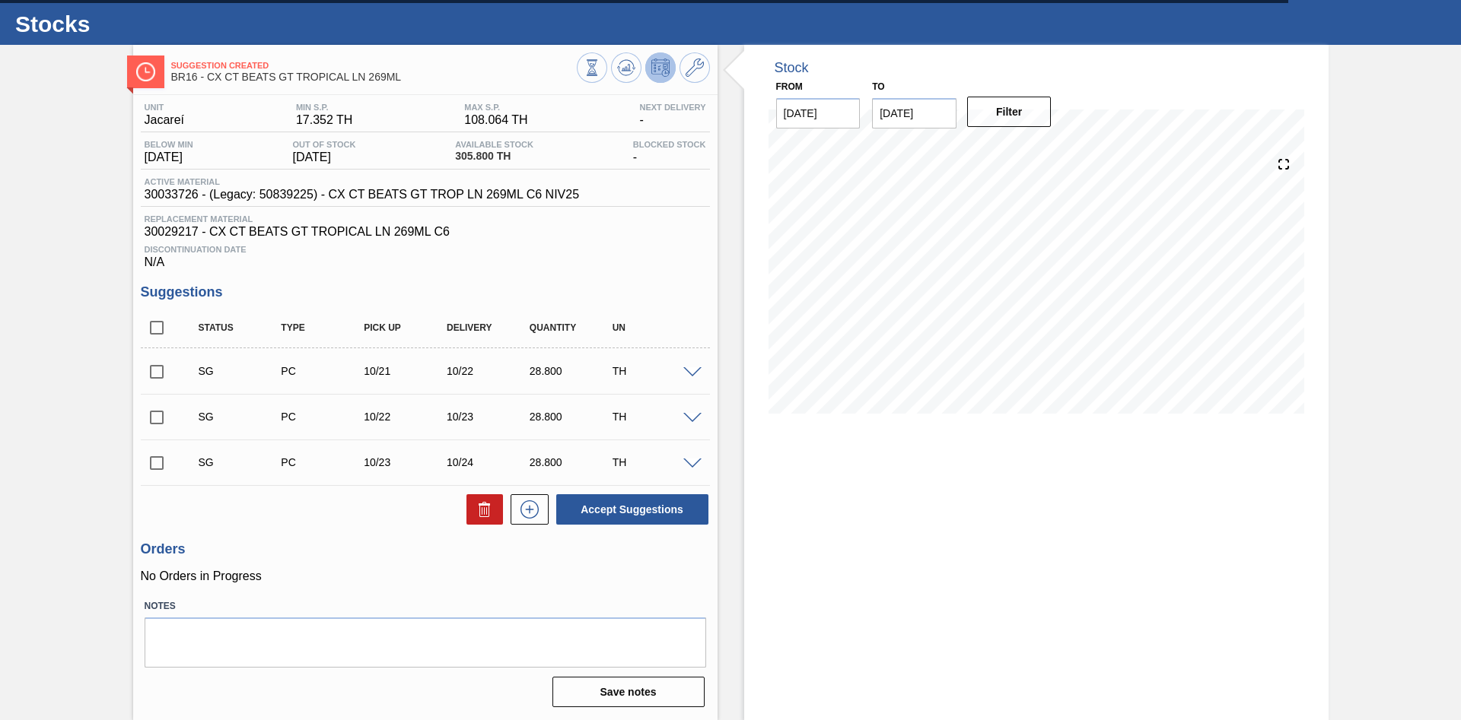
scroll to position [0, 0]
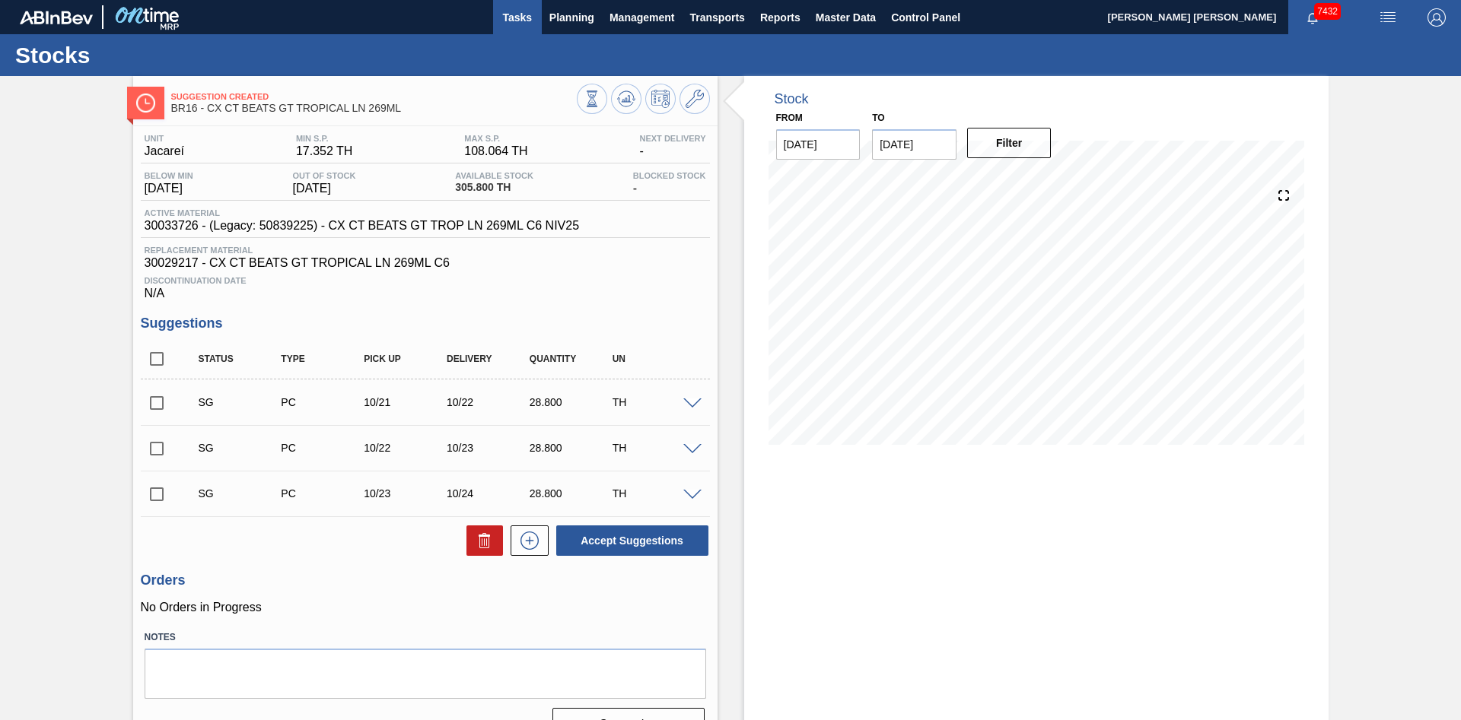
click at [519, 21] on span "Tasks" at bounding box center [517, 17] width 33 height 18
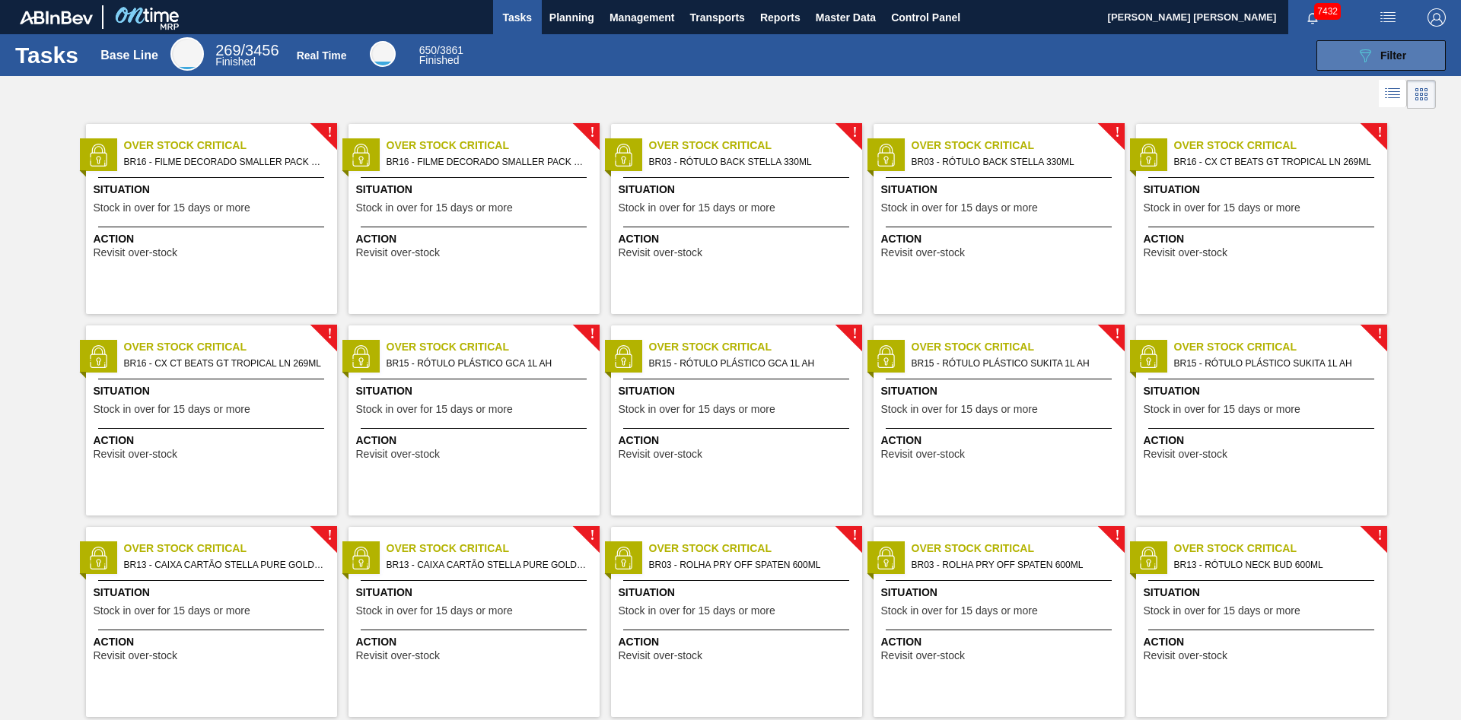
click at [1406, 49] on span "Filter" at bounding box center [1393, 55] width 26 height 12
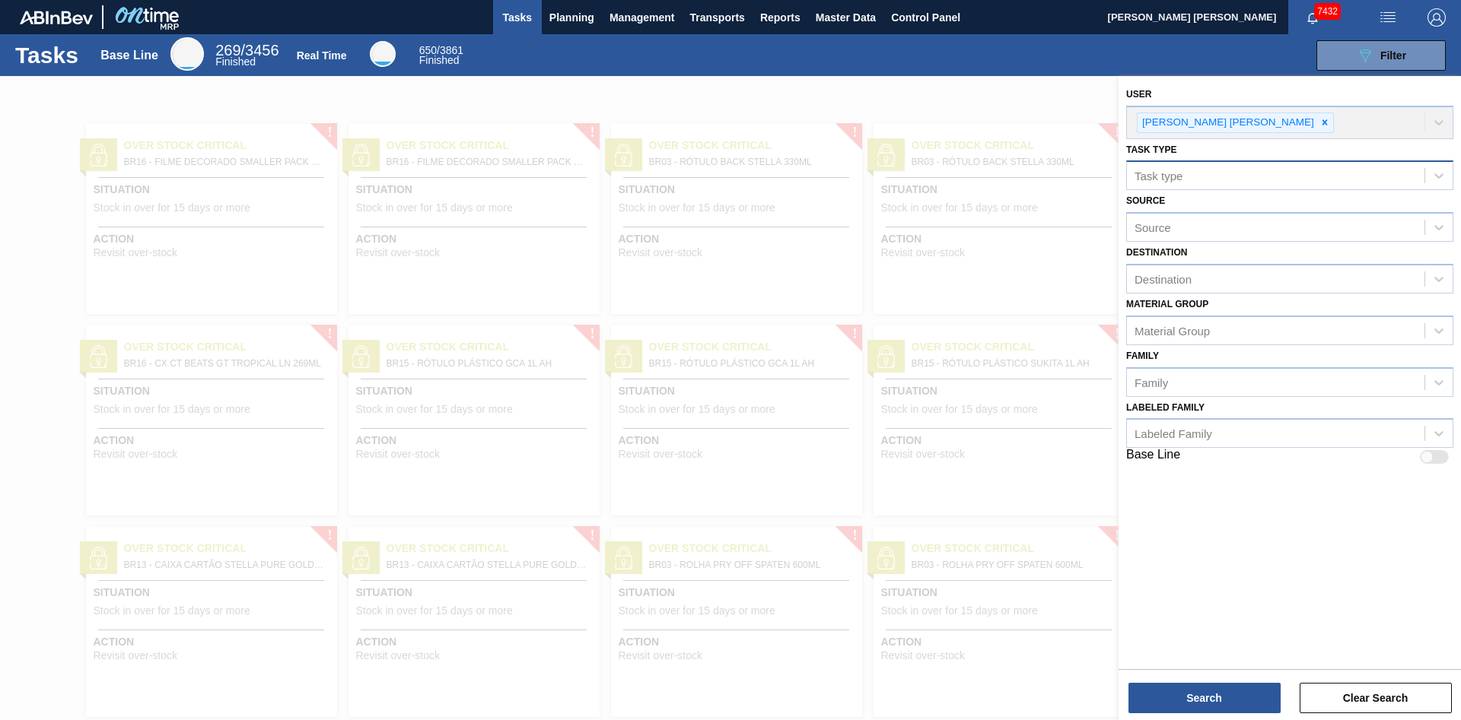
click at [1242, 184] on div "Task type" at bounding box center [1275, 176] width 297 height 22
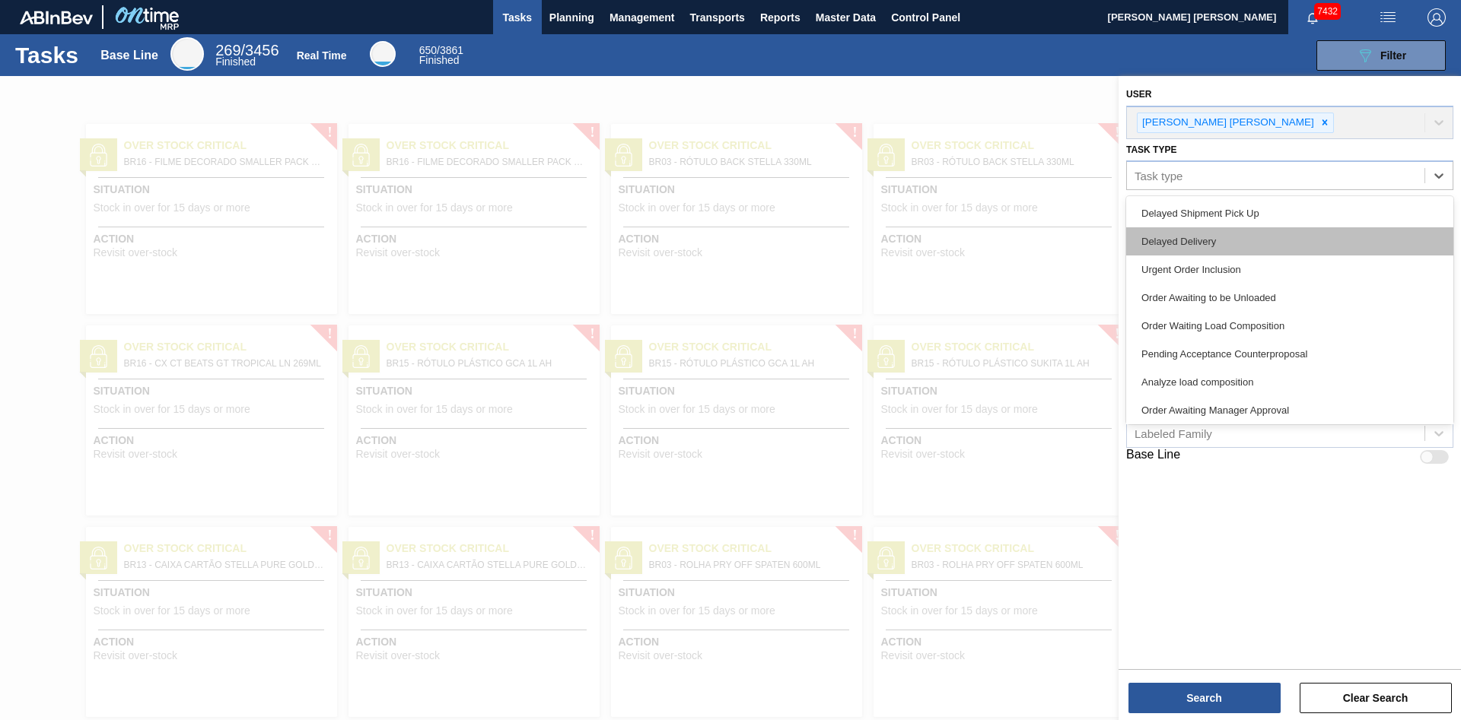
click at [1222, 247] on div "Delayed Delivery" at bounding box center [1289, 241] width 327 height 28
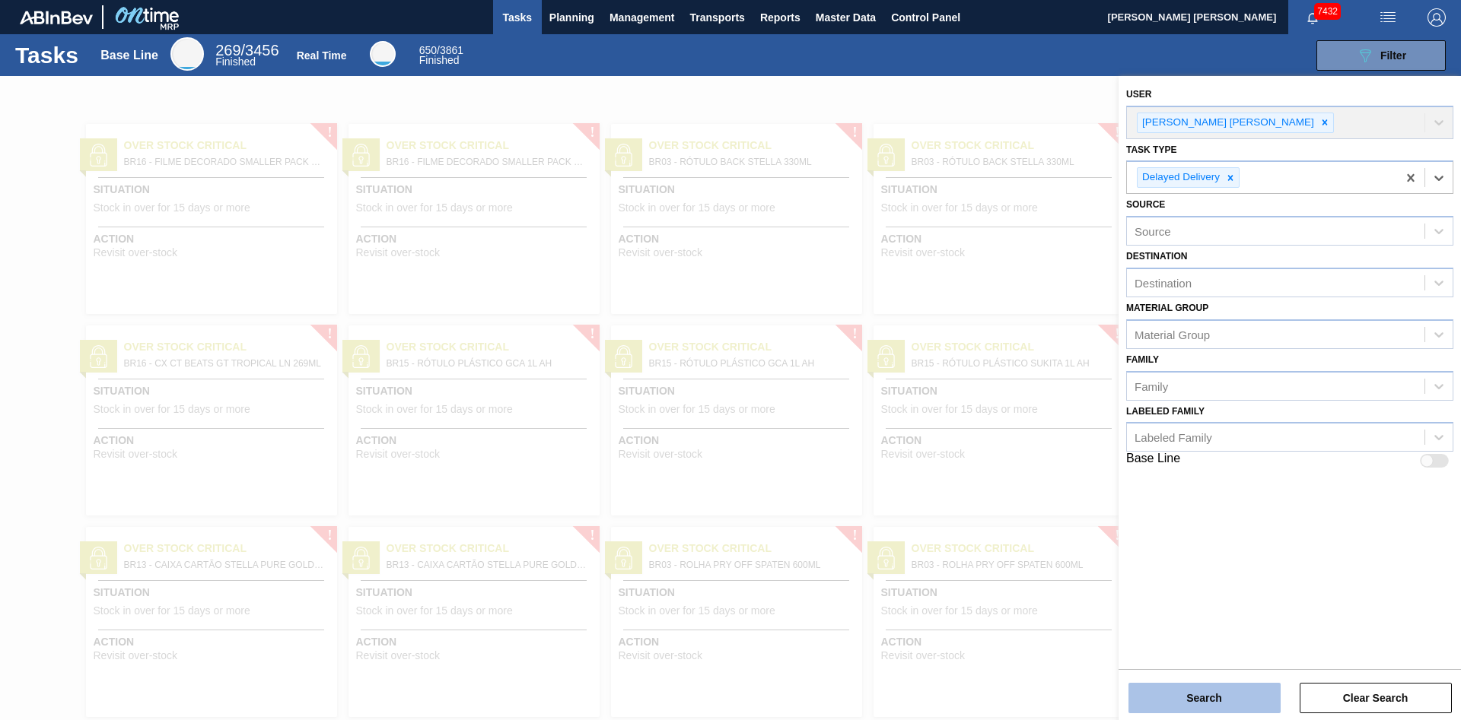
click at [1212, 687] on button "Search" at bounding box center [1204, 698] width 152 height 30
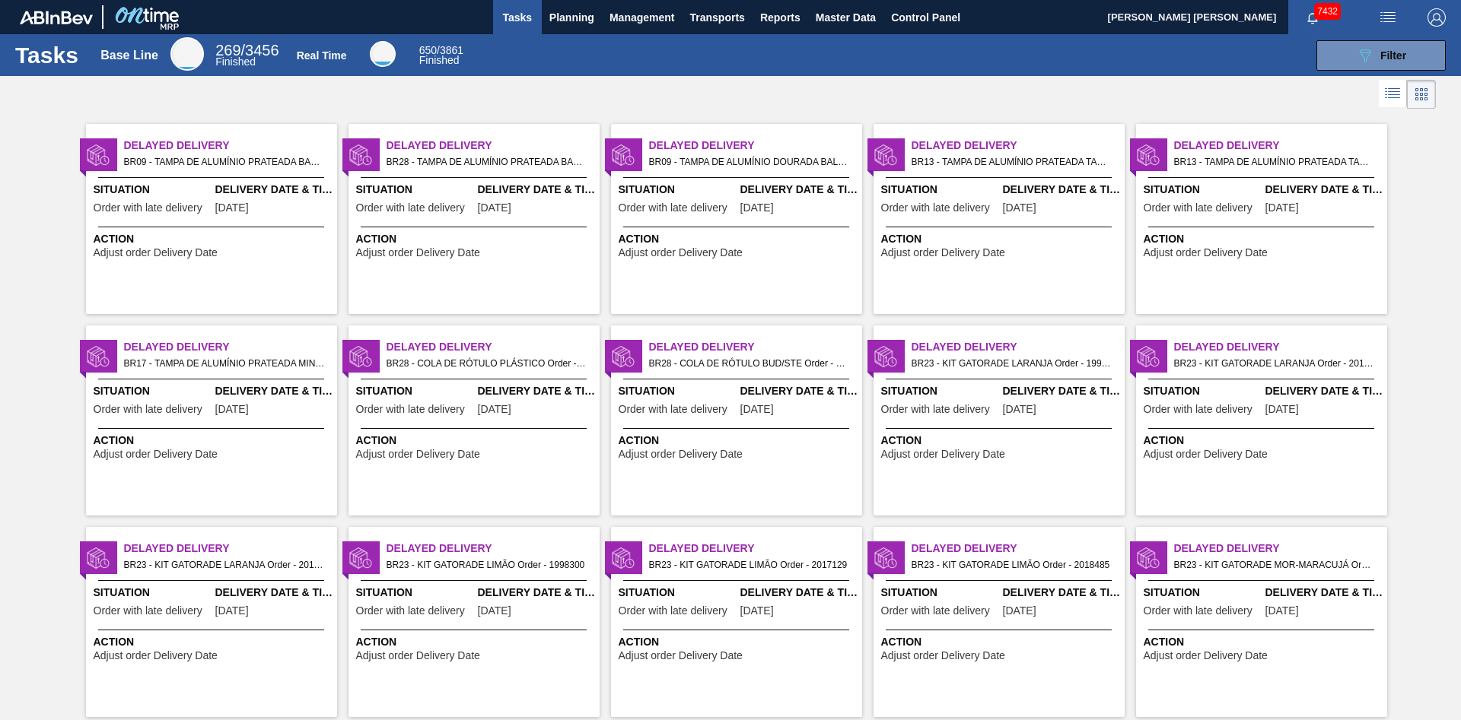
click at [709, 267] on div "Delayed Delivery BR09 - TAMPA DE ALUMÍNIO DOURADA BALL CDL Order - 1996330 Situ…" at bounding box center [736, 219] width 251 height 190
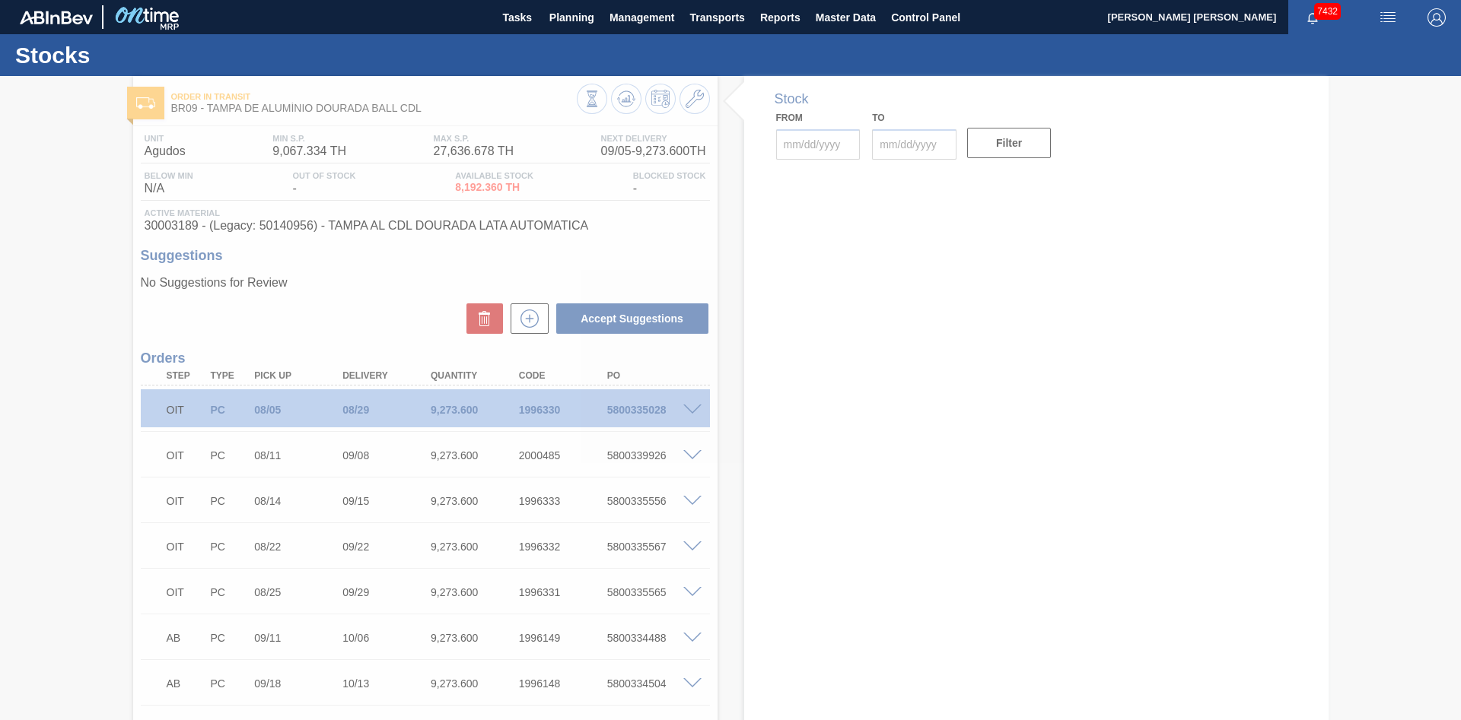
type input "[DATE]"
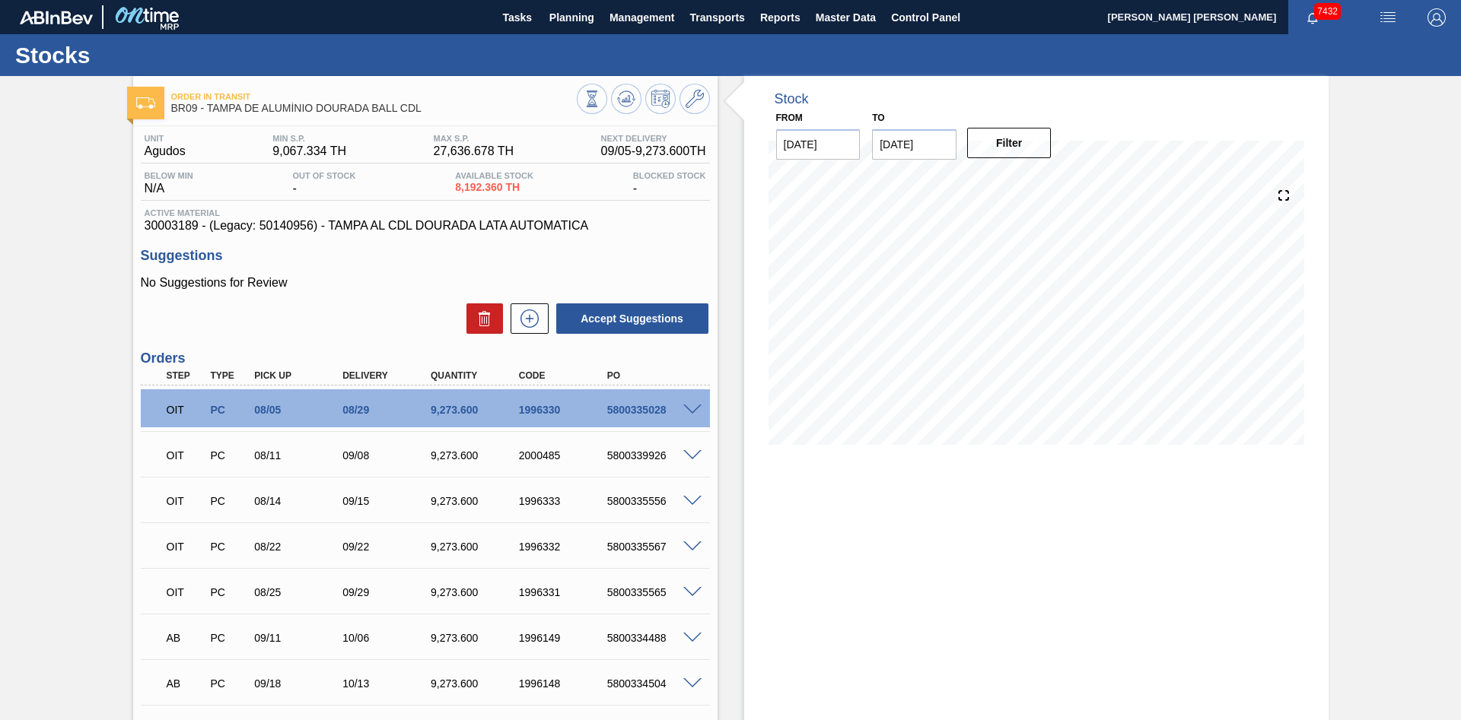
click at [696, 410] on span at bounding box center [692, 410] width 18 height 11
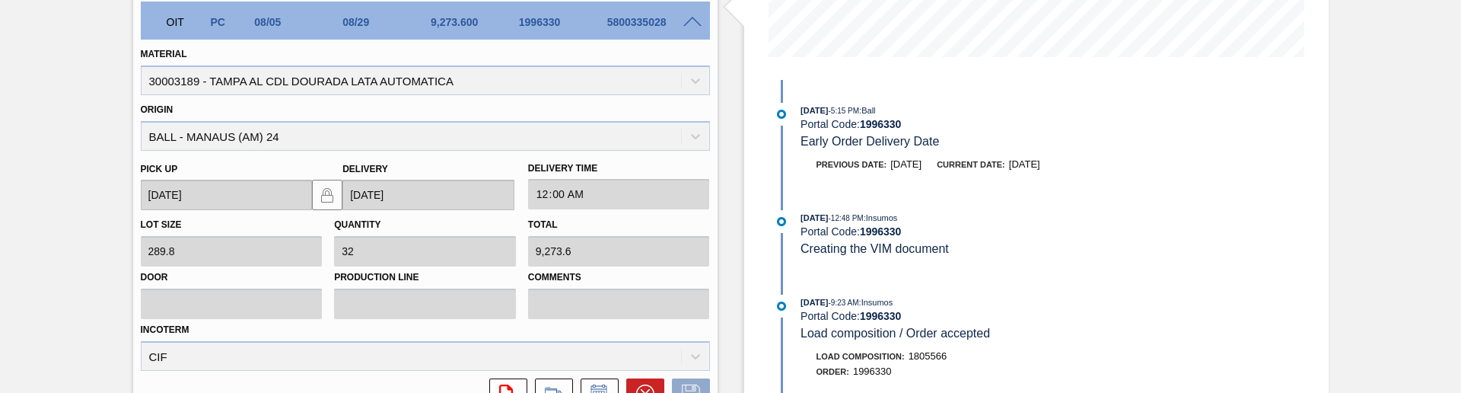
scroll to position [310, 0]
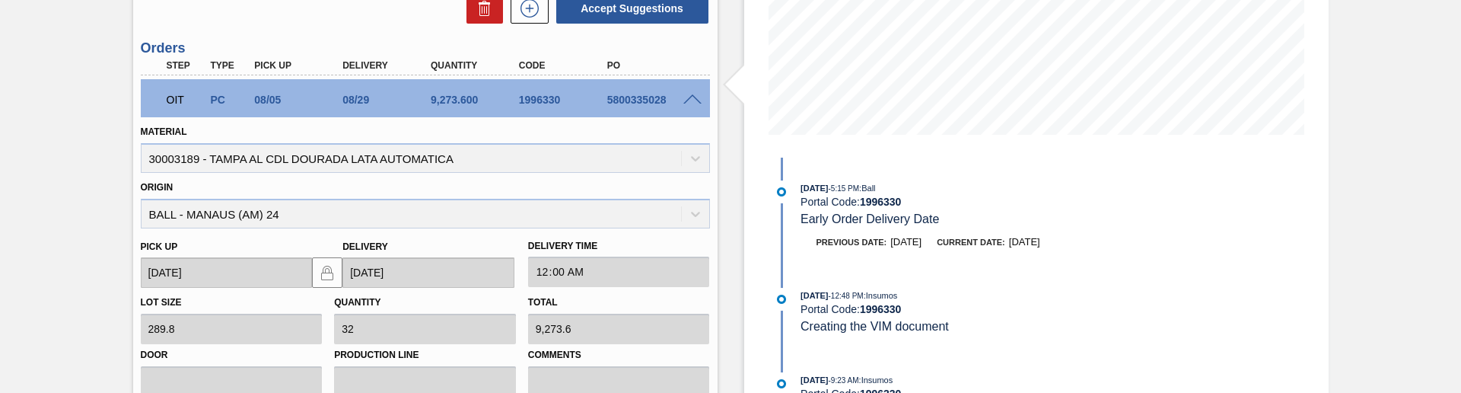
click at [695, 97] on div at bounding box center [694, 98] width 30 height 11
click at [691, 103] on span at bounding box center [692, 99] width 18 height 11
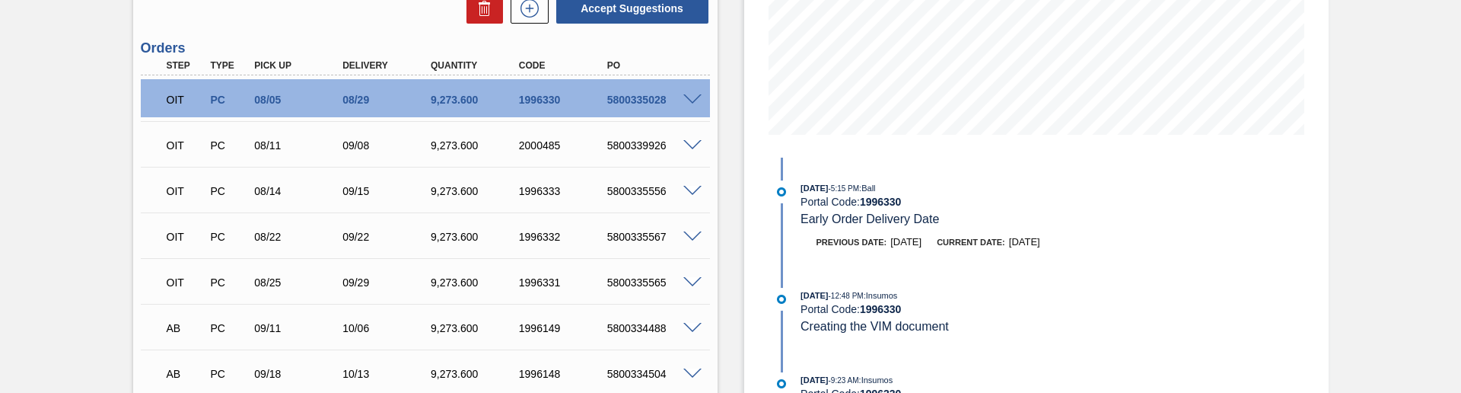
click at [691, 147] on span at bounding box center [692, 145] width 18 height 11
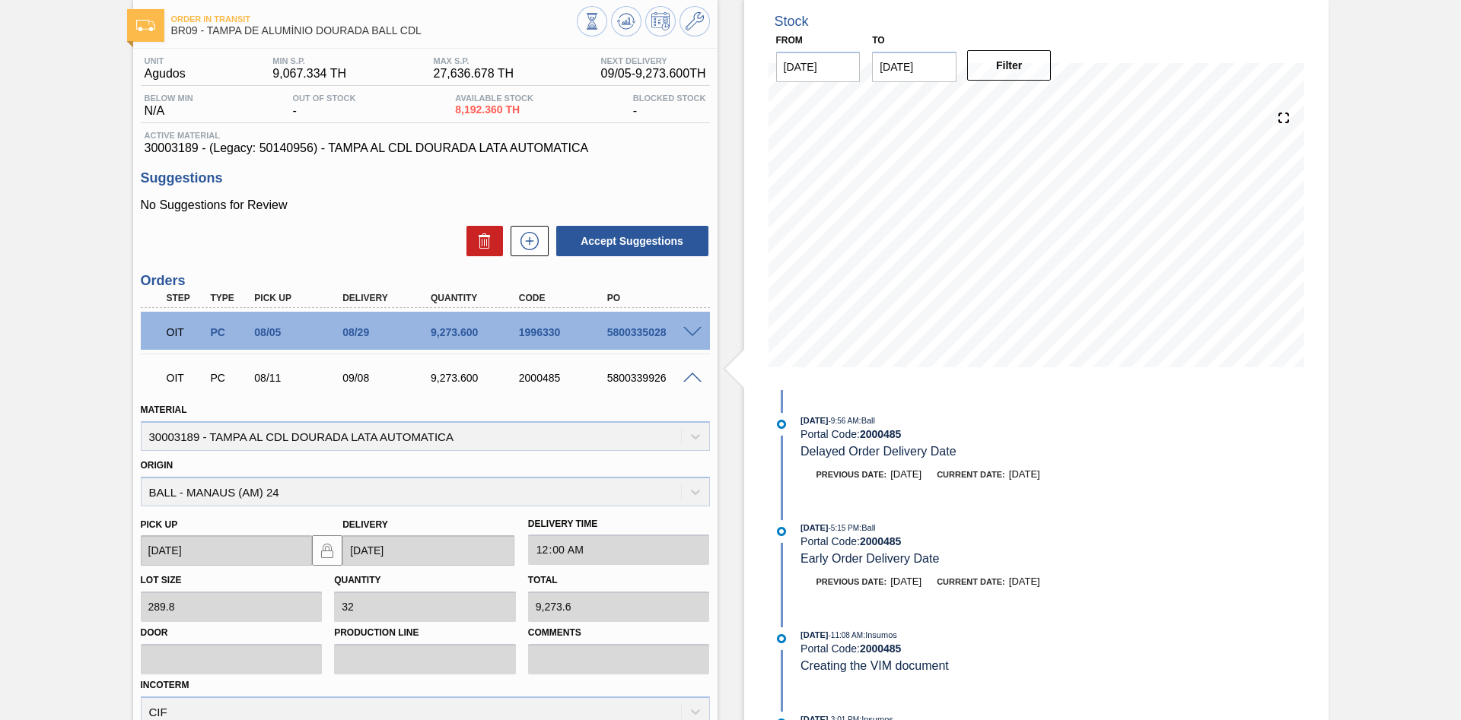
scroll to position [0, 0]
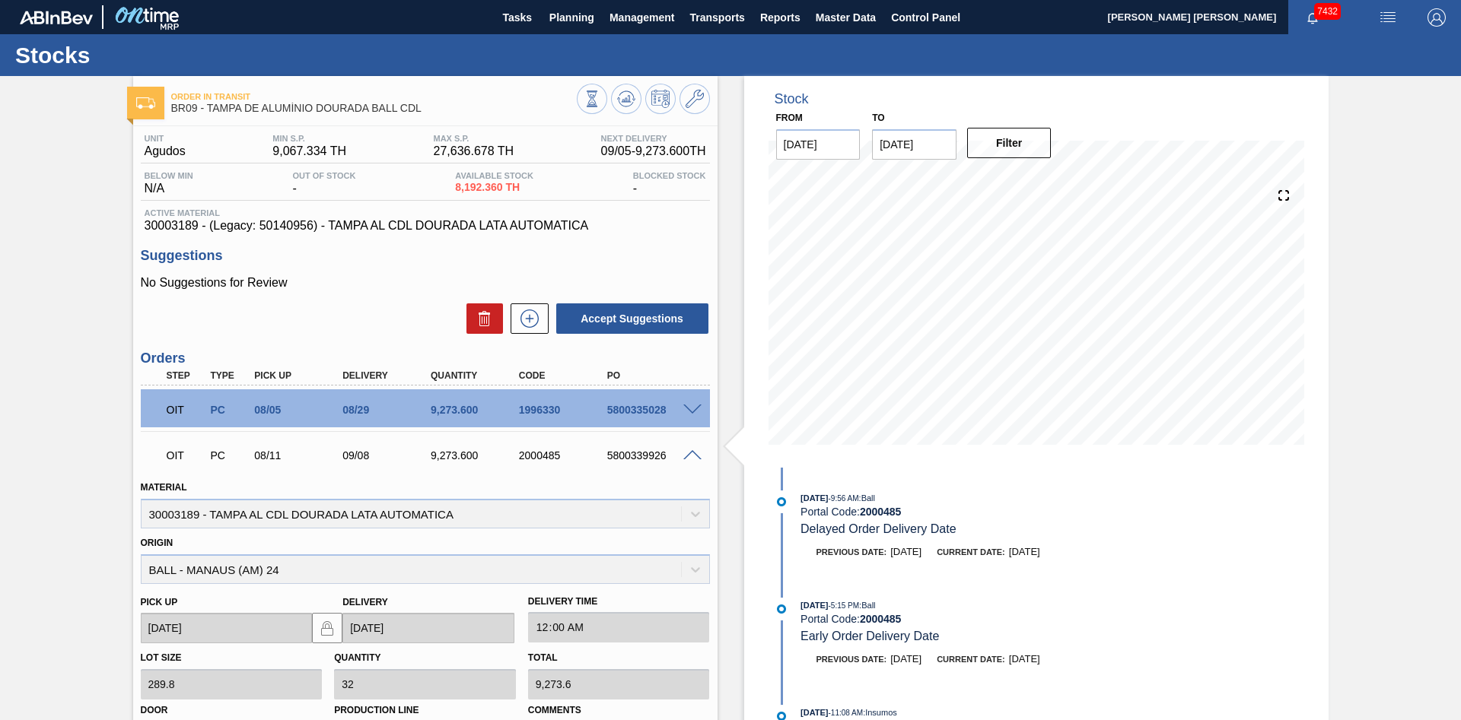
click at [694, 453] on span at bounding box center [692, 455] width 18 height 11
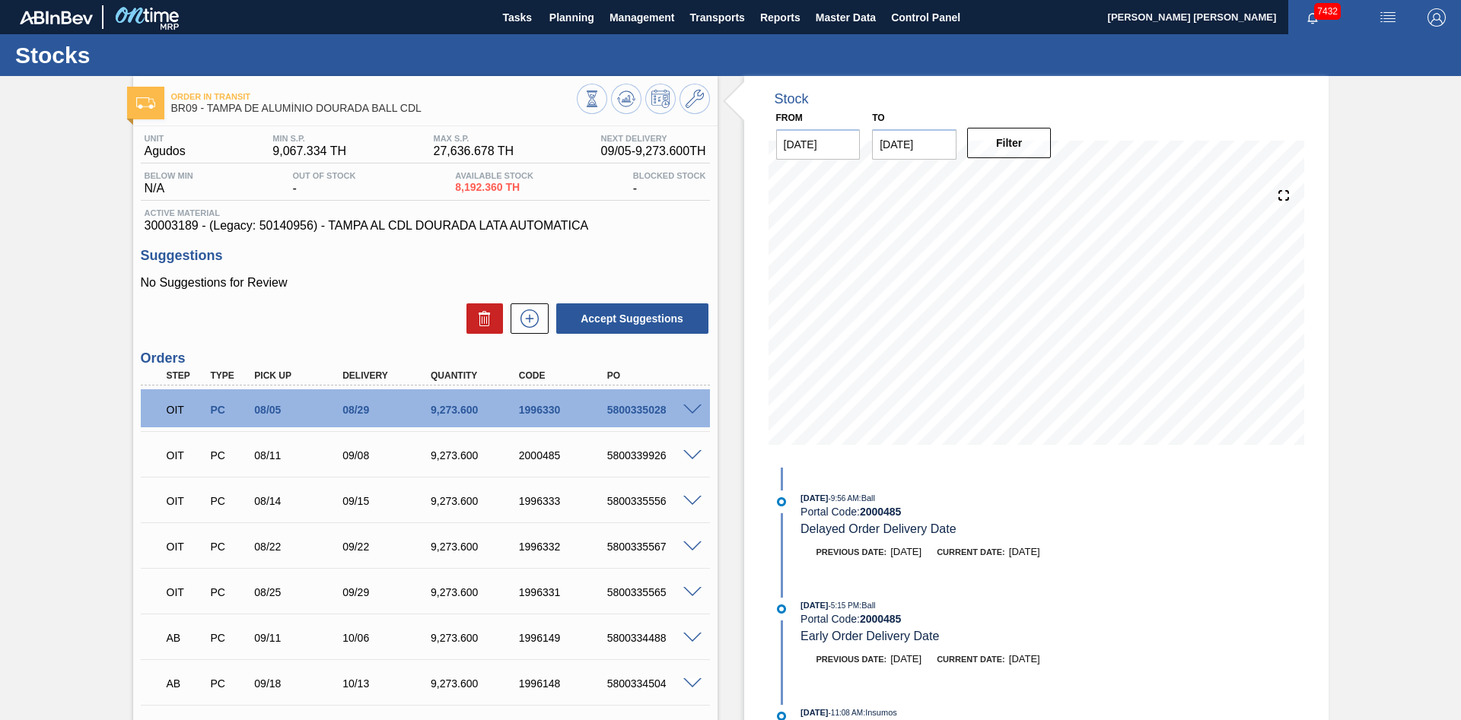
click at [836, 145] on input "[DATE]" at bounding box center [818, 144] width 84 height 30
click at [942, 142] on input "[DATE]" at bounding box center [914, 144] width 84 height 30
click at [946, 116] on div "to [DATE] Next Month [DATE] Su Mo Tu We Th Fr Sa 31 1 2 3 4 5 6 7 8 9 10 11 12 …" at bounding box center [914, 133] width 84 height 52
click at [942, 145] on input "[DATE]" at bounding box center [914, 144] width 84 height 30
click at [829, 151] on input "[DATE]" at bounding box center [818, 144] width 84 height 30
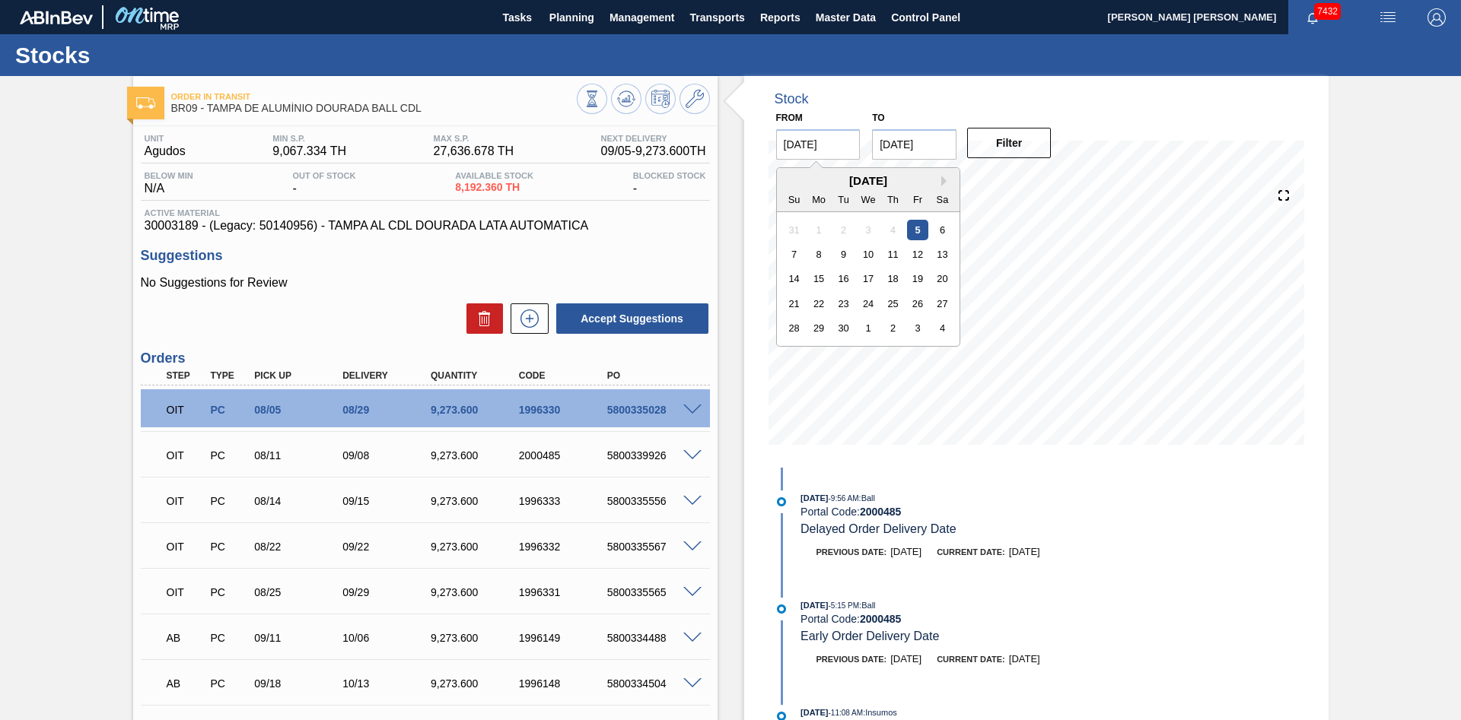
click at [853, 146] on input "[DATE]" at bounding box center [818, 144] width 84 height 30
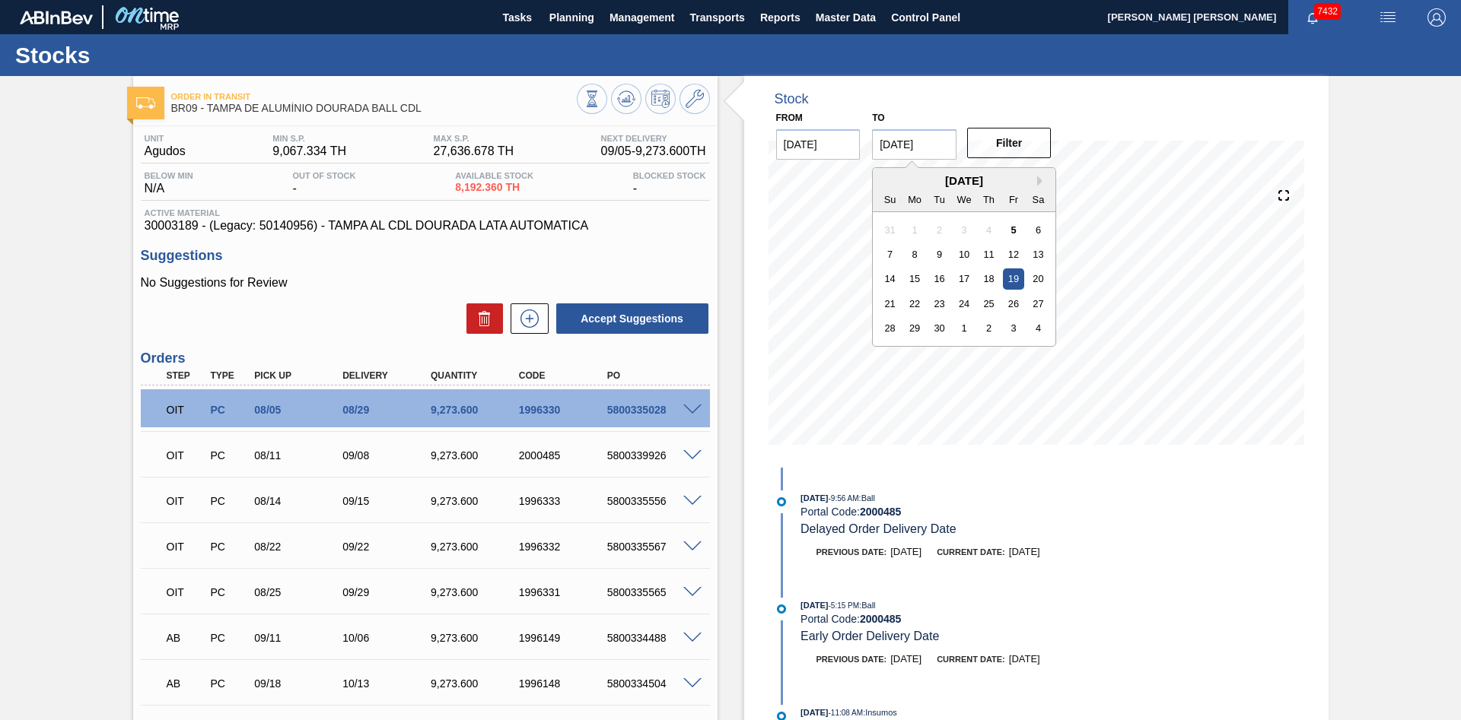
click at [948, 147] on input "[DATE]" at bounding box center [914, 144] width 84 height 30
click at [837, 138] on input "[DATE]" at bounding box center [818, 144] width 84 height 30
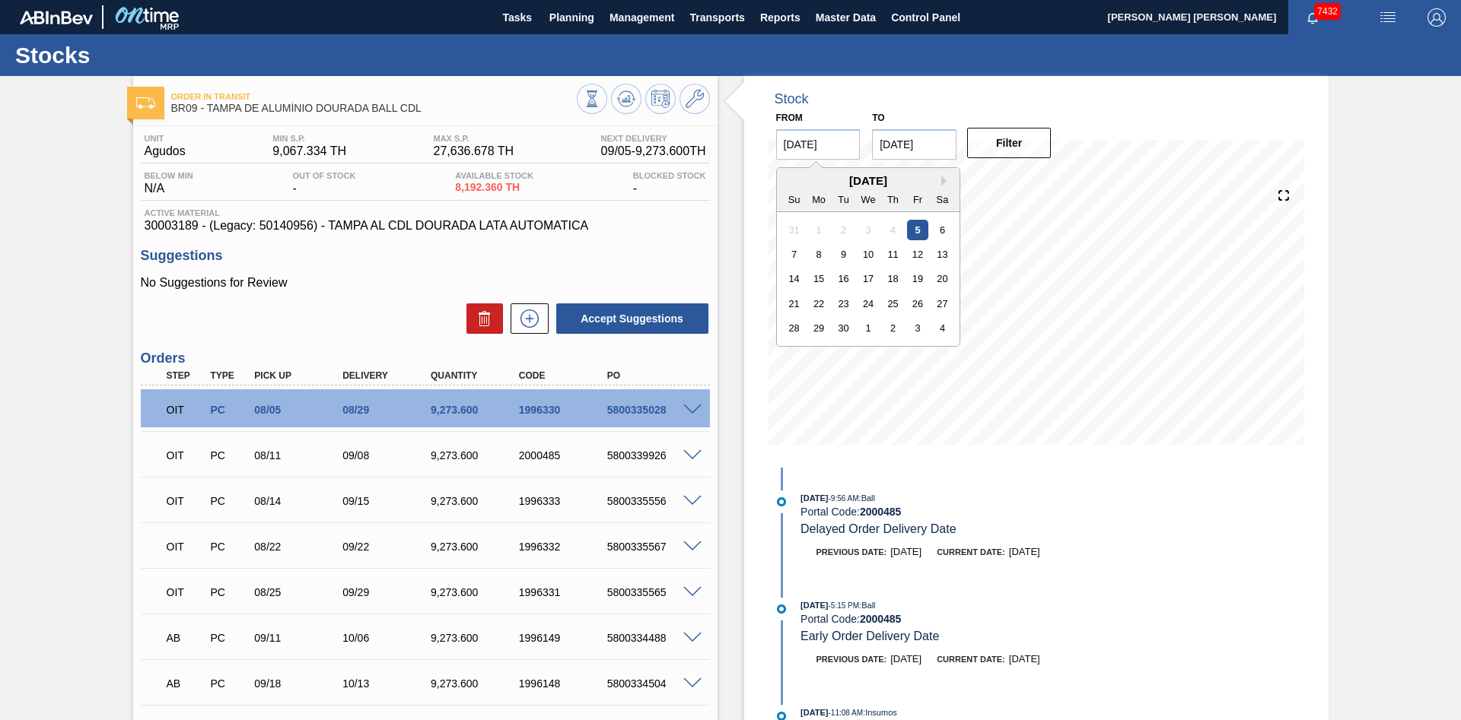
click at [943, 148] on input "[DATE]" at bounding box center [914, 144] width 84 height 30
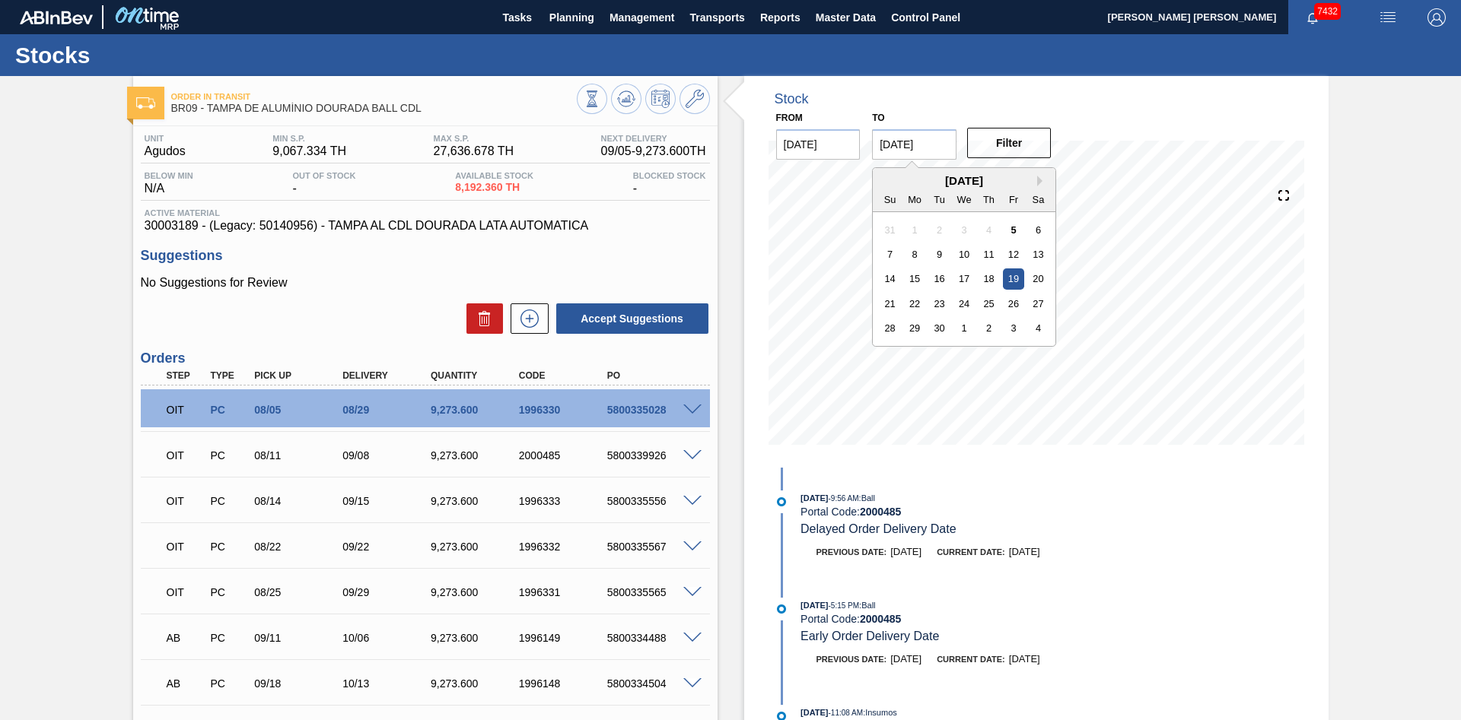
click at [931, 110] on div "to [DATE] Next Month [DATE] Su Mo Tu We Th Fr Sa 31 1 2 3 4 5 6 7 8 9 10 11 12 …" at bounding box center [914, 133] width 84 height 52
click at [946, 132] on input "[DATE]" at bounding box center [914, 144] width 84 height 30
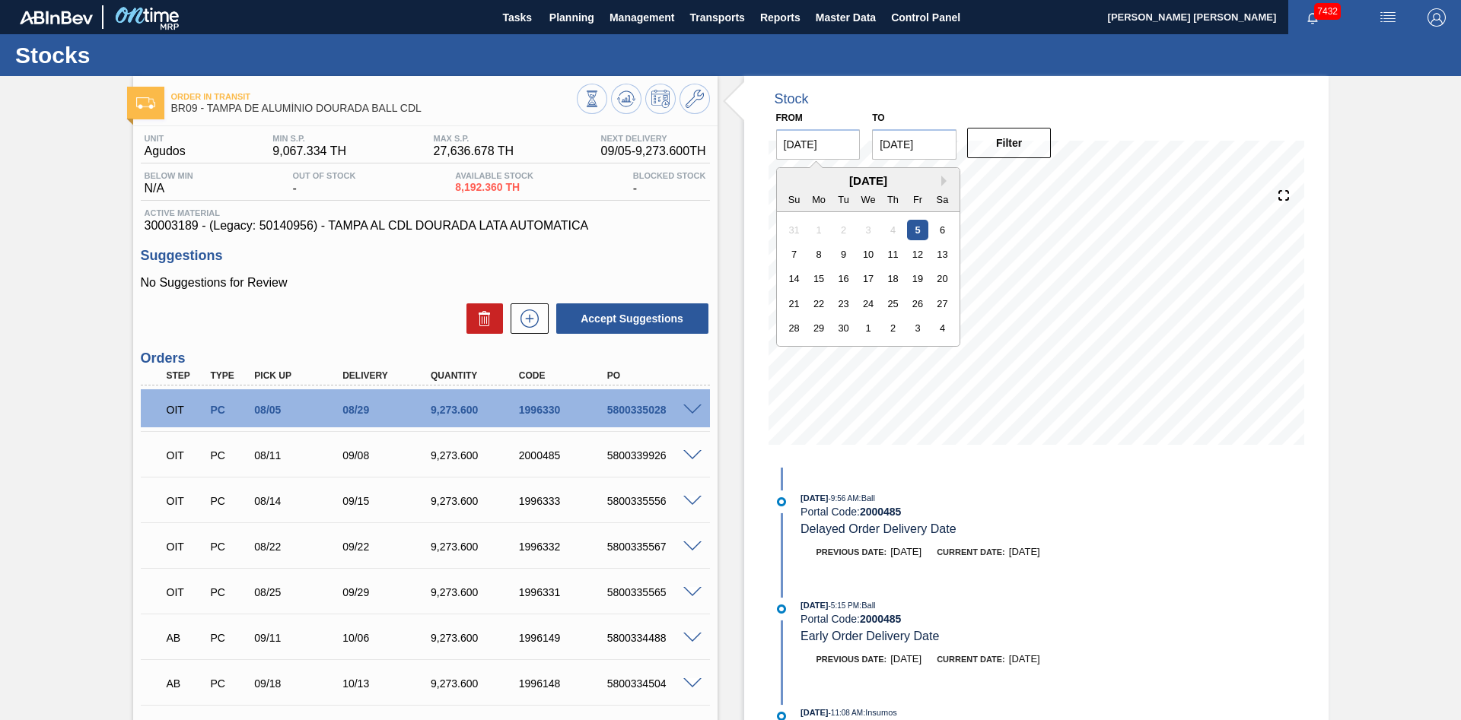
click at [832, 153] on input "[DATE]" at bounding box center [818, 144] width 84 height 30
click at [858, 143] on input "[DATE]" at bounding box center [818, 144] width 84 height 30
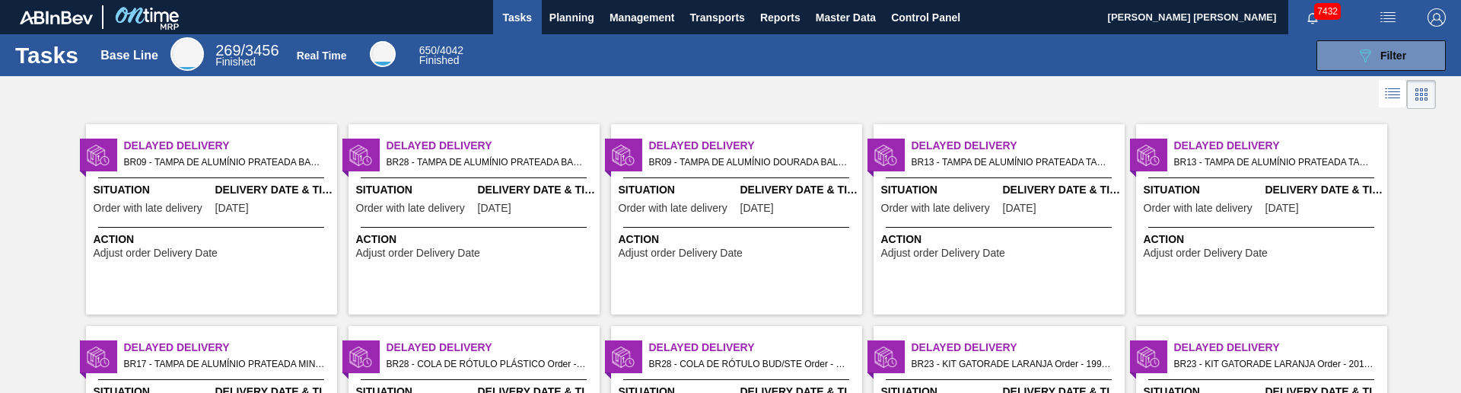
click at [749, 224] on div "Delayed Delivery BR09 - TAMPA DE ALUMÍNIO DOURADA BALL CDL Order - 1996330 Situ…" at bounding box center [736, 219] width 251 height 190
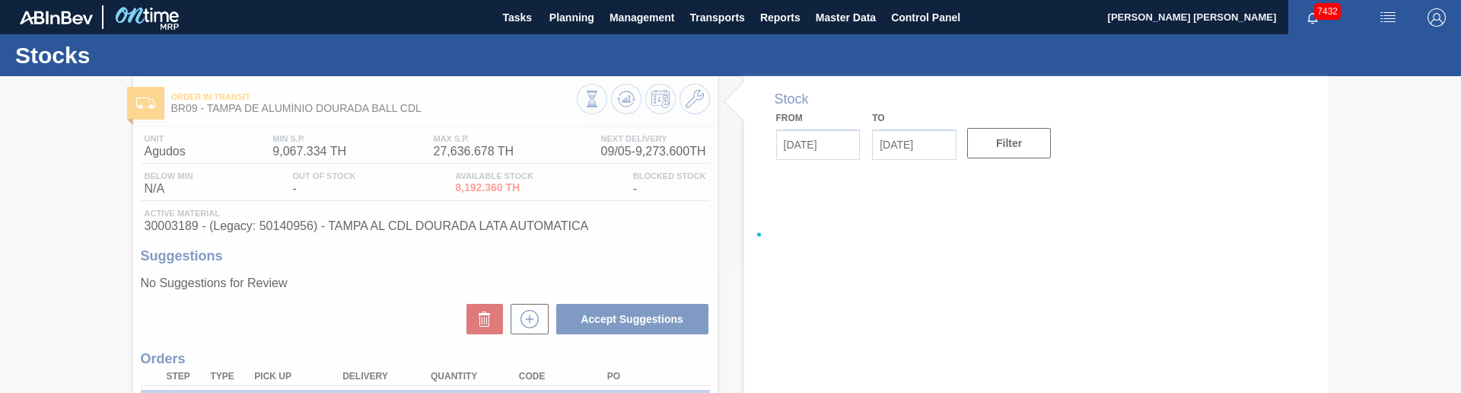
type input "[DATE]"
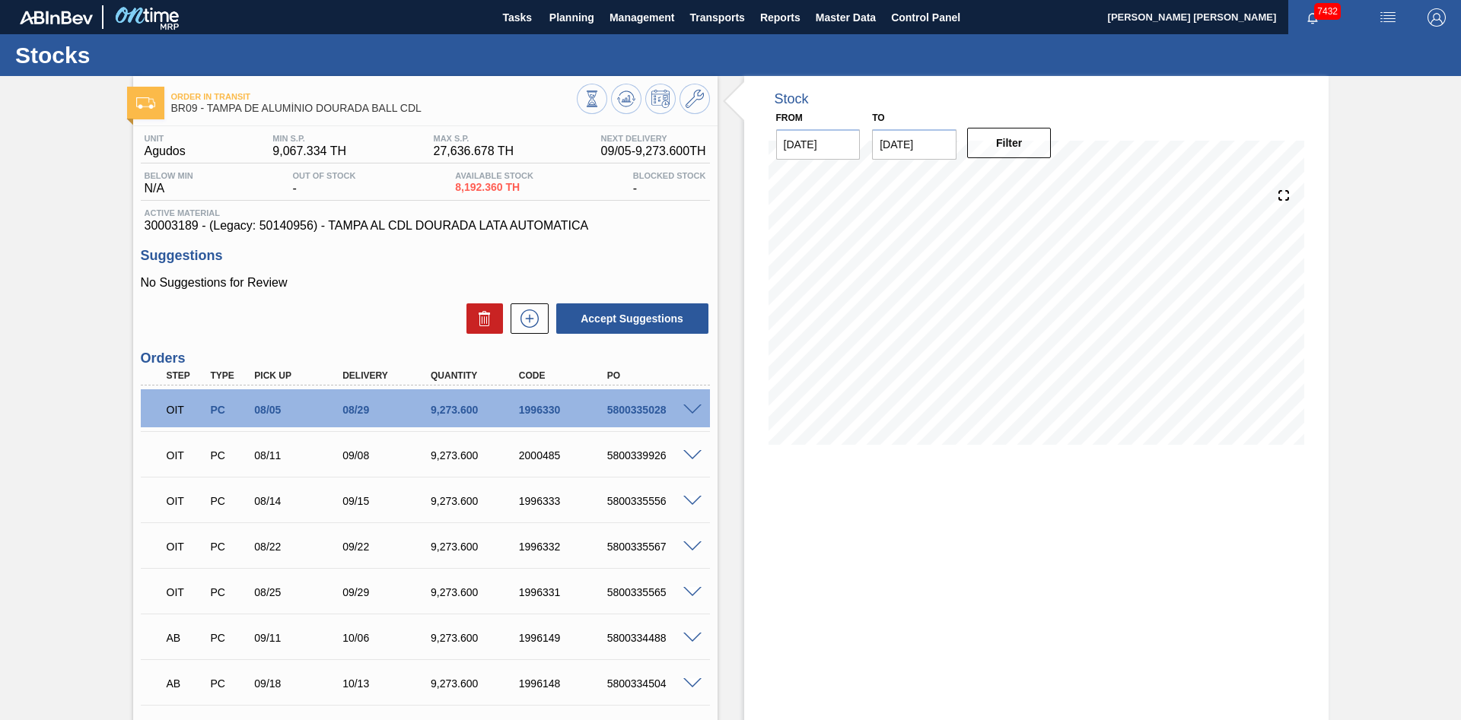
click at [847, 152] on input "[DATE]" at bounding box center [818, 144] width 84 height 30
click at [922, 141] on input "[DATE]" at bounding box center [914, 144] width 84 height 30
click at [1273, 139] on div "Stock From [DATE] to [DATE] Next Month [DATE] Su Mo Tu We Th Fr Sa 31 1 2 3 4 5…" at bounding box center [1036, 272] width 584 height 392
click at [544, 227] on span "30003189 - (Legacy: 50140956) - TAMPA AL CDL DOURADA LATA AUTOMATICA" at bounding box center [425, 226] width 561 height 14
click at [746, 250] on div "Stock From [DATE] to [DATE] Filter 09/05 Stock Projection 15,323.108 SAP Planni…" at bounding box center [1036, 272] width 584 height 392
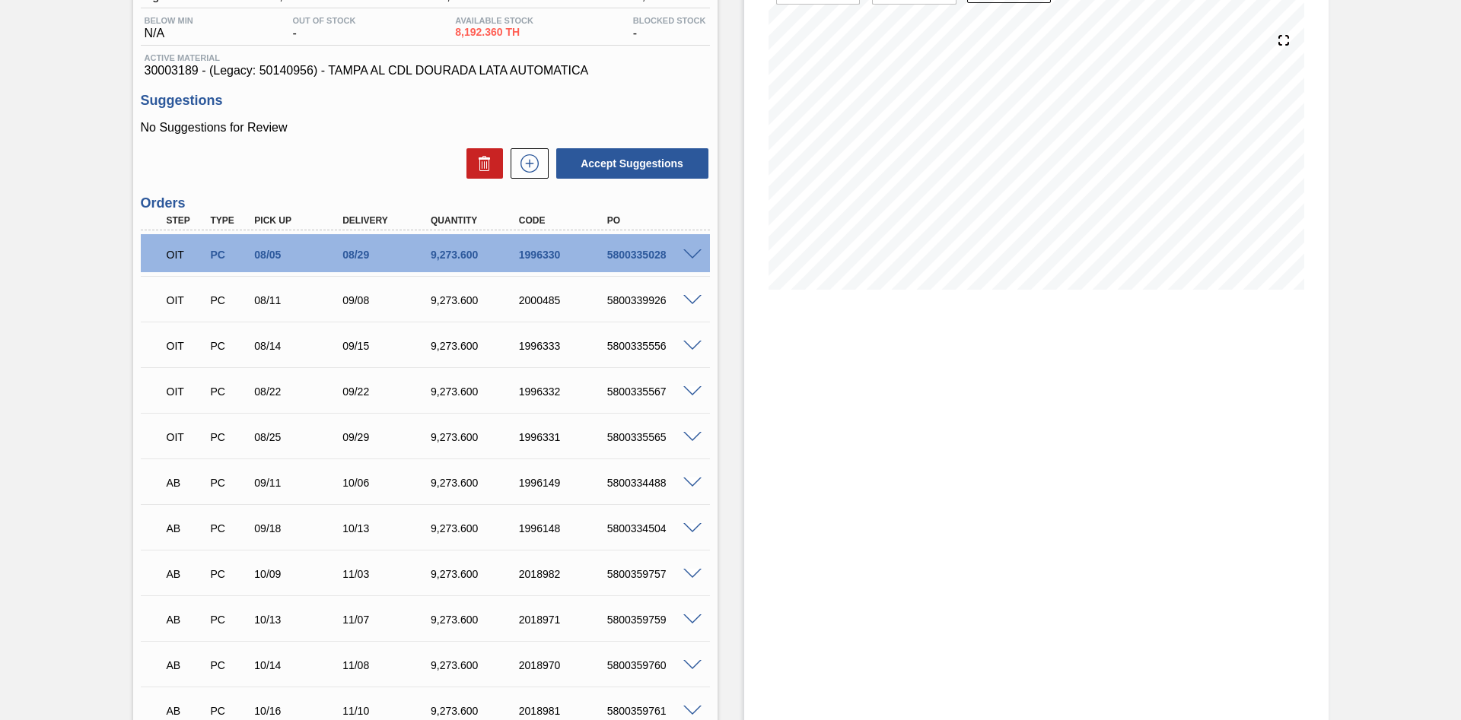
scroll to position [78, 0]
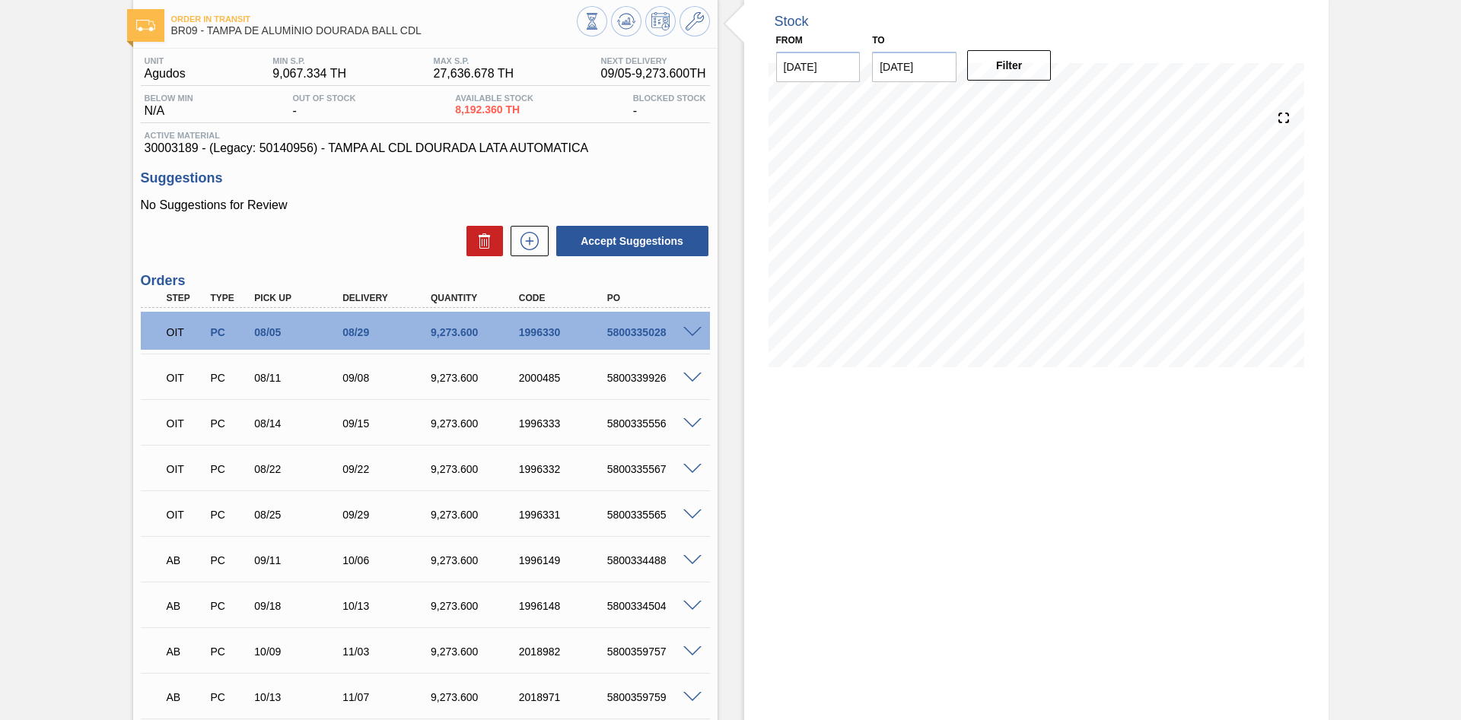
click at [695, 339] on div "5800335028" at bounding box center [652, 332] width 99 height 12
click at [695, 335] on span at bounding box center [692, 332] width 18 height 11
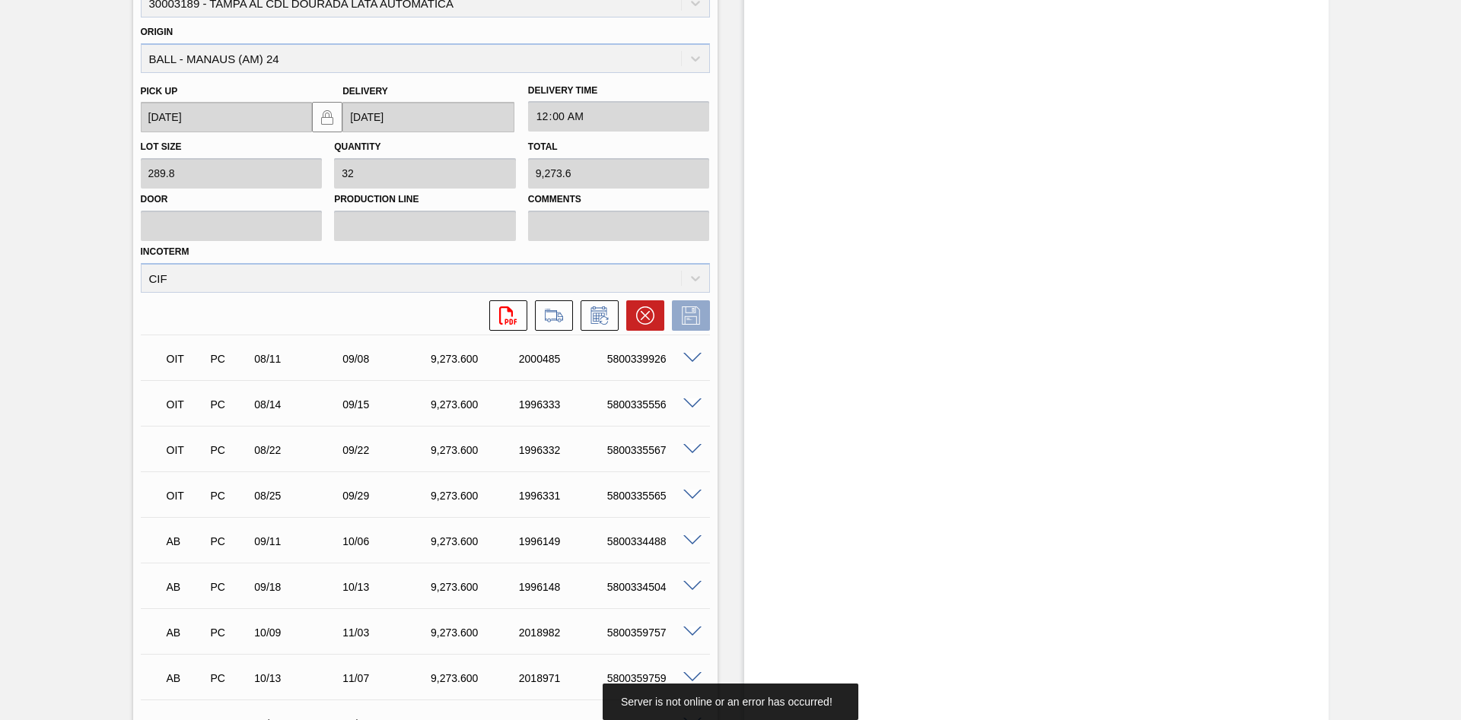
scroll to position [757, 0]
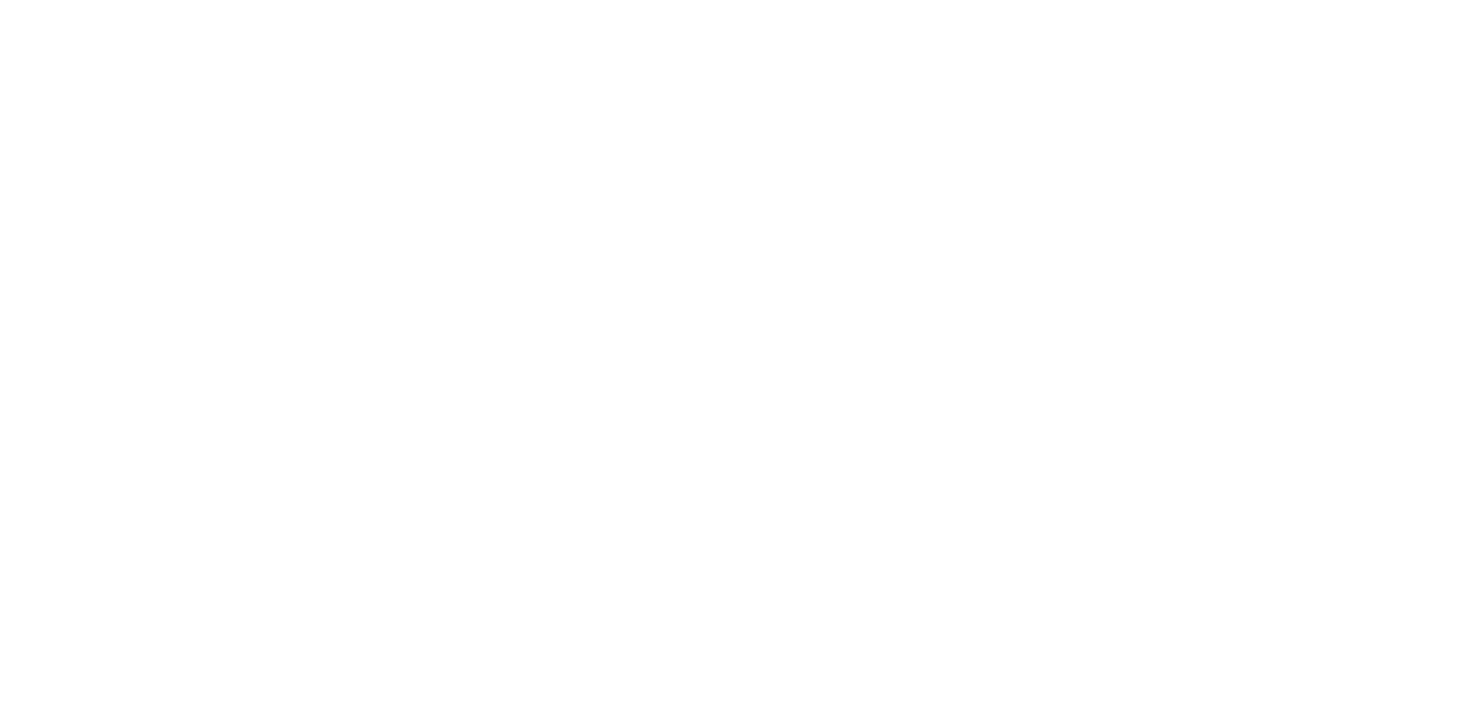
click at [755, 0] on html at bounding box center [730, 0] width 1461 height 0
